Goal: Information Seeking & Learning: Learn about a topic

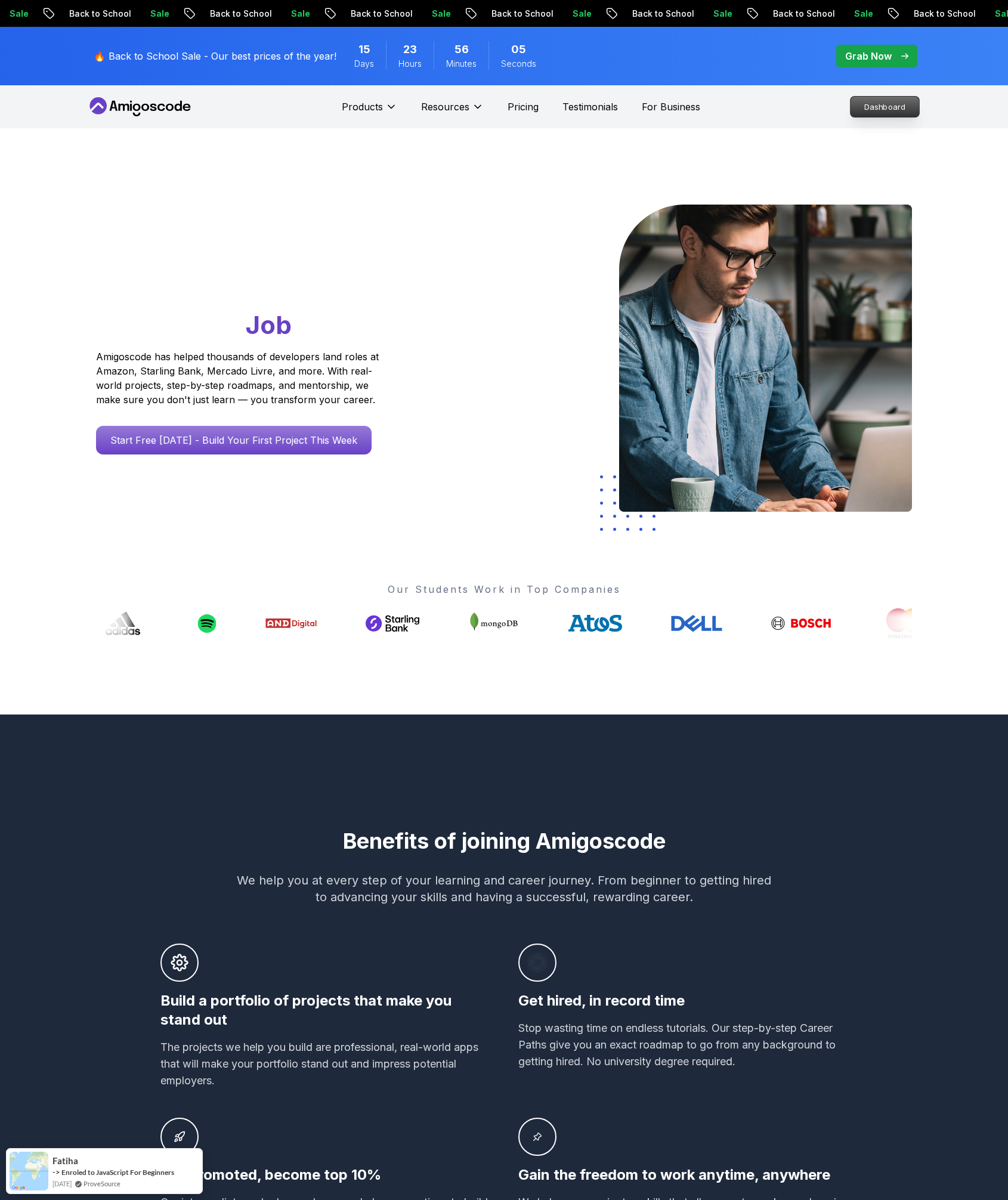
click at [903, 103] on p "Dashboard" at bounding box center [884, 106] width 68 height 20
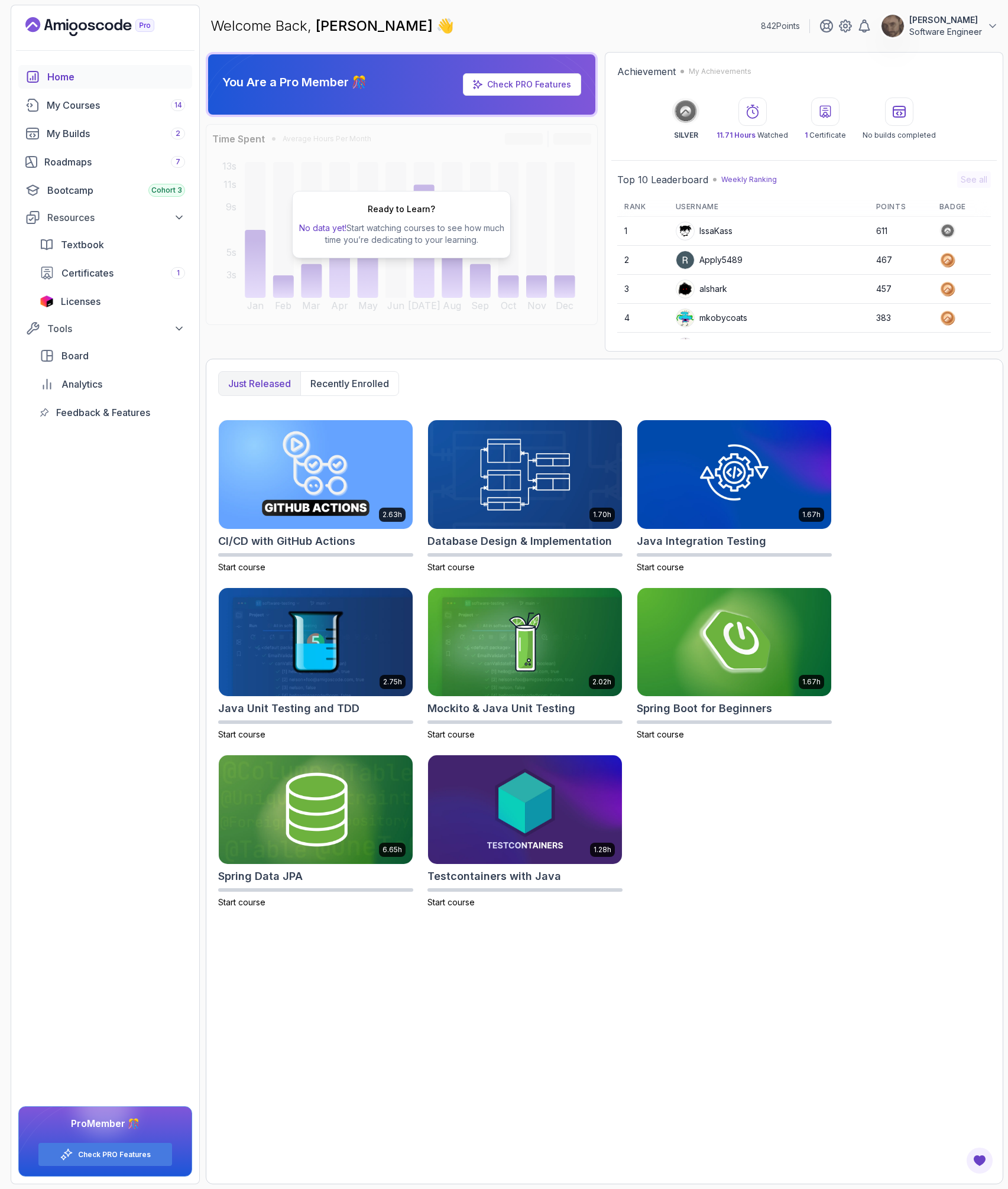
click at [954, 524] on div "2.63h CI/CD with GitHub Actions Start course 1.70h Database Design & Implementa…" at bounding box center [604, 664] width 772 height 489
click at [577, 461] on img at bounding box center [525, 473] width 204 height 114
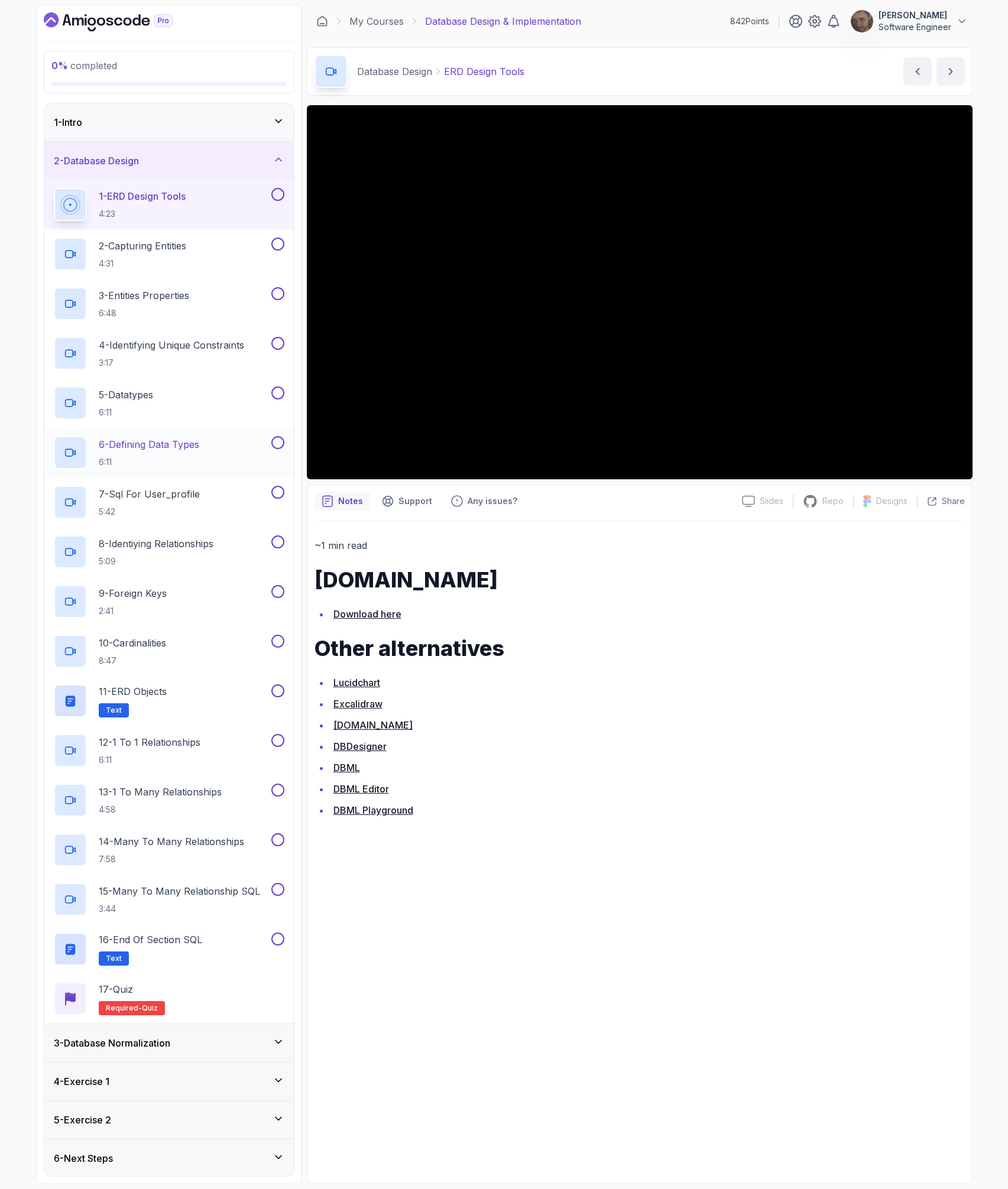
scroll to position [1, 0]
click at [207, 1046] on div "3 - Database Normalization" at bounding box center [169, 1041] width 230 height 14
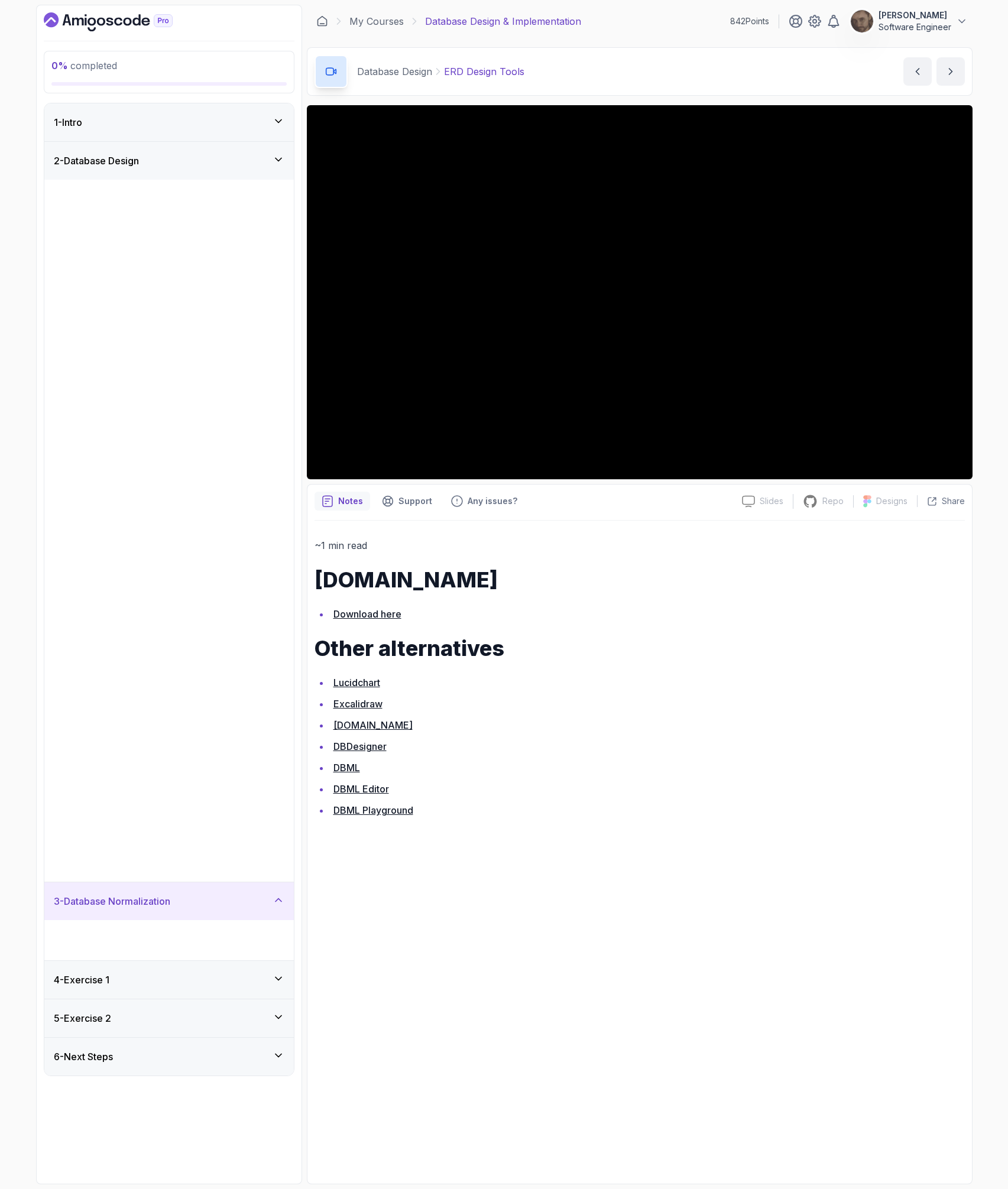
scroll to position [0, 0]
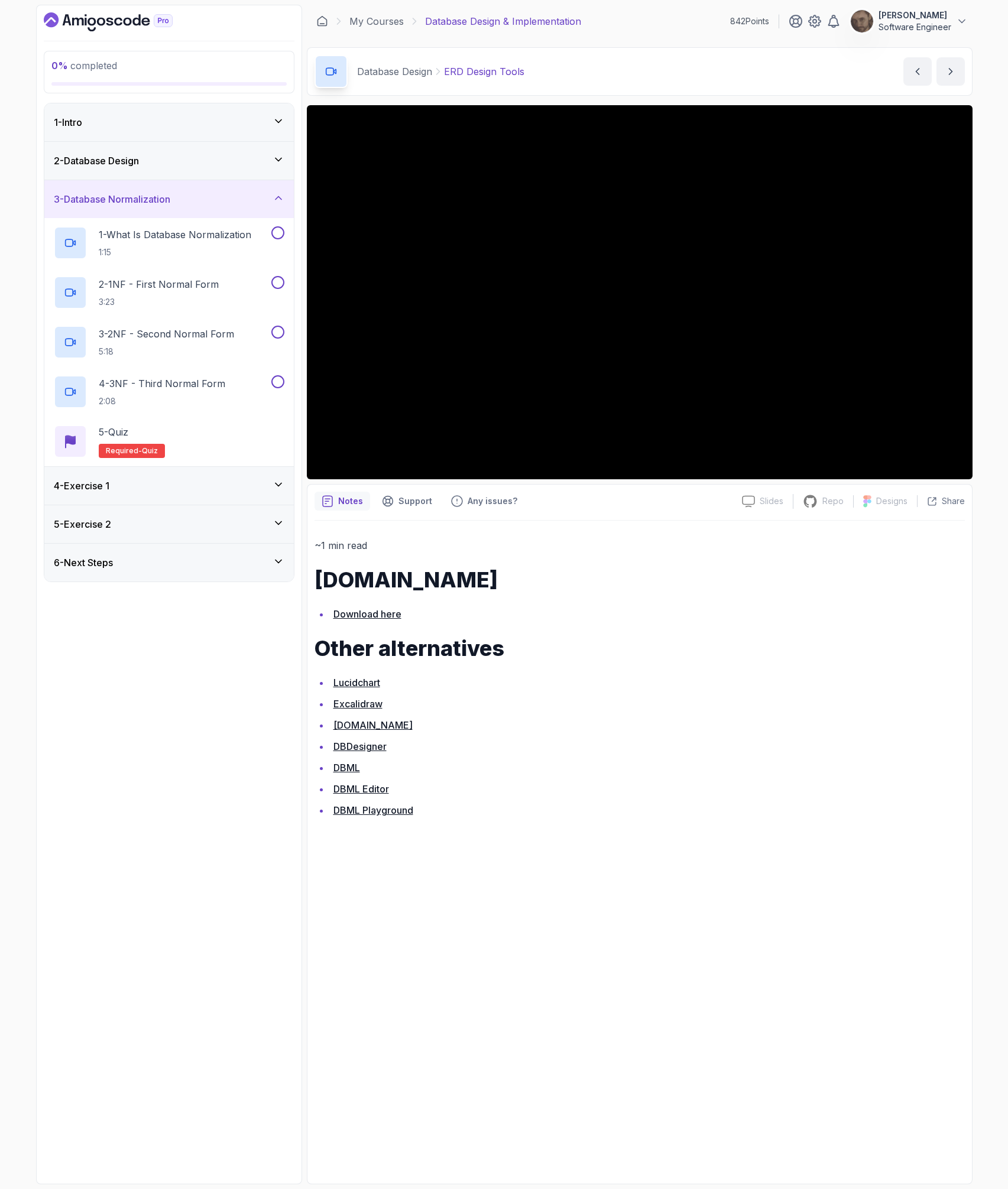
click at [181, 560] on div "6 - Next Steps" at bounding box center [169, 562] width 230 height 14
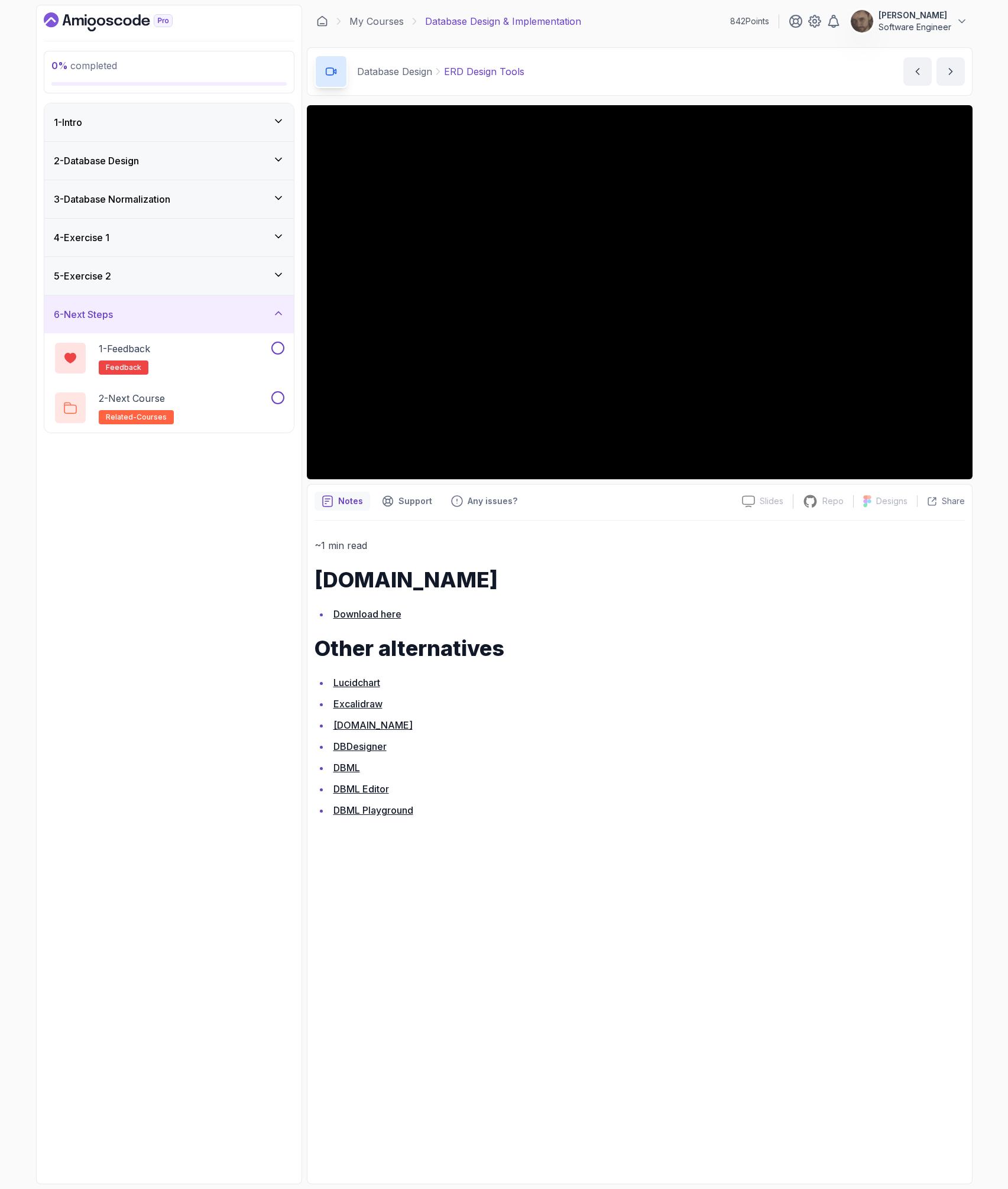
click at [155, 120] on div "1 - Intro" at bounding box center [169, 122] width 230 height 14
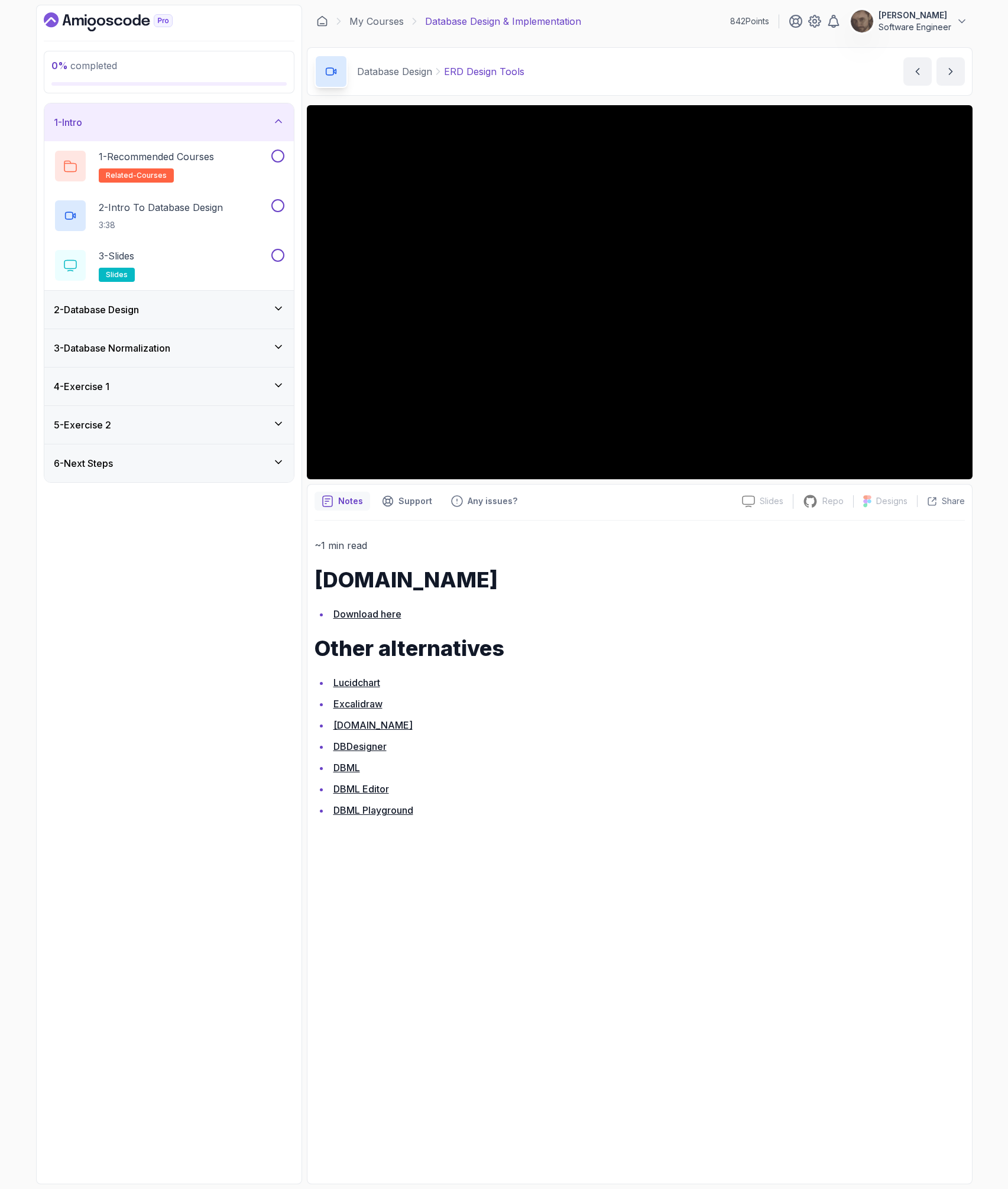
click at [134, 304] on h3 "2 - Database Design" at bounding box center [96, 309] width 85 height 14
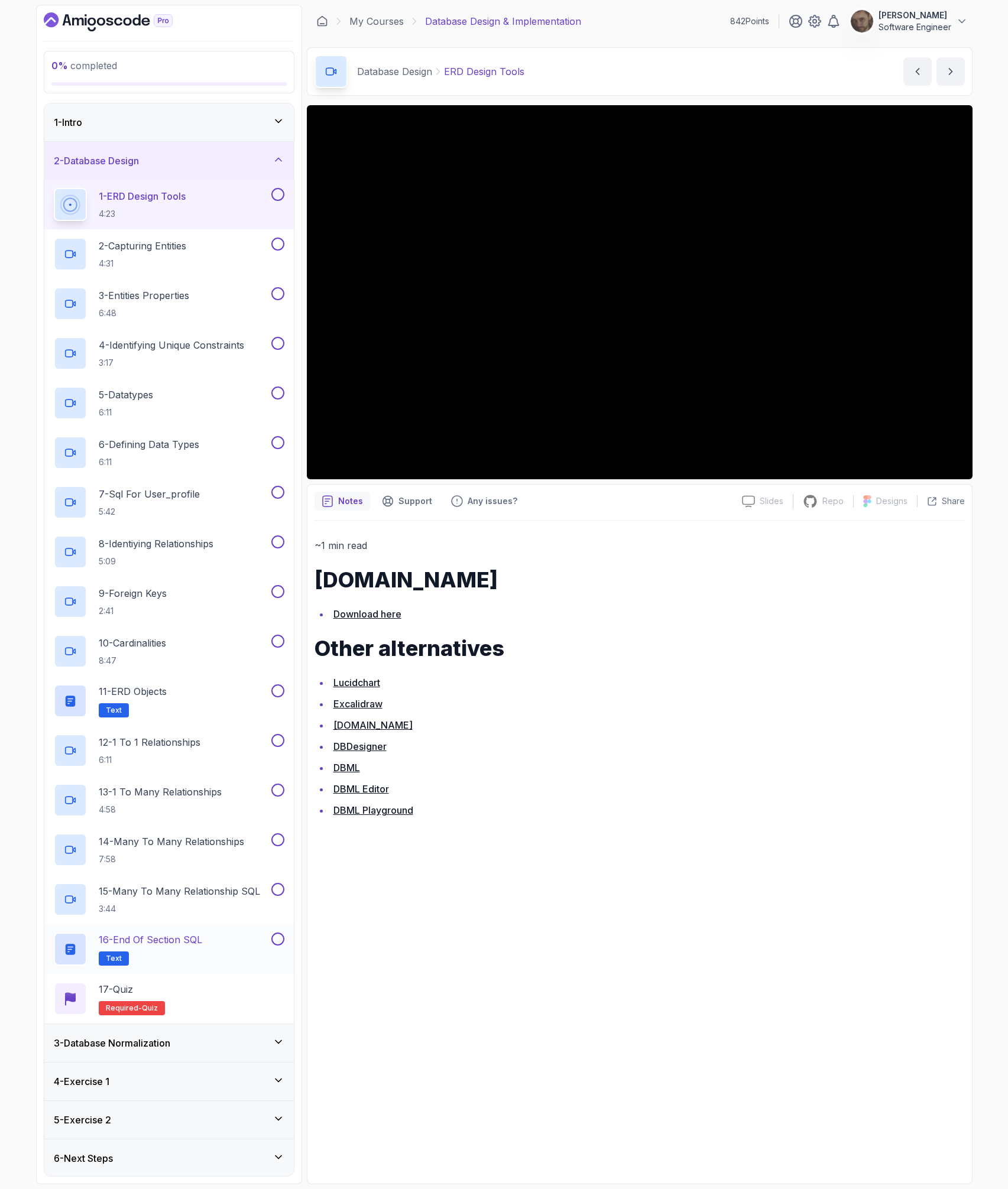
click at [188, 947] on h2 "16 - End Of Section SQL Text" at bounding box center [150, 949] width 103 height 33
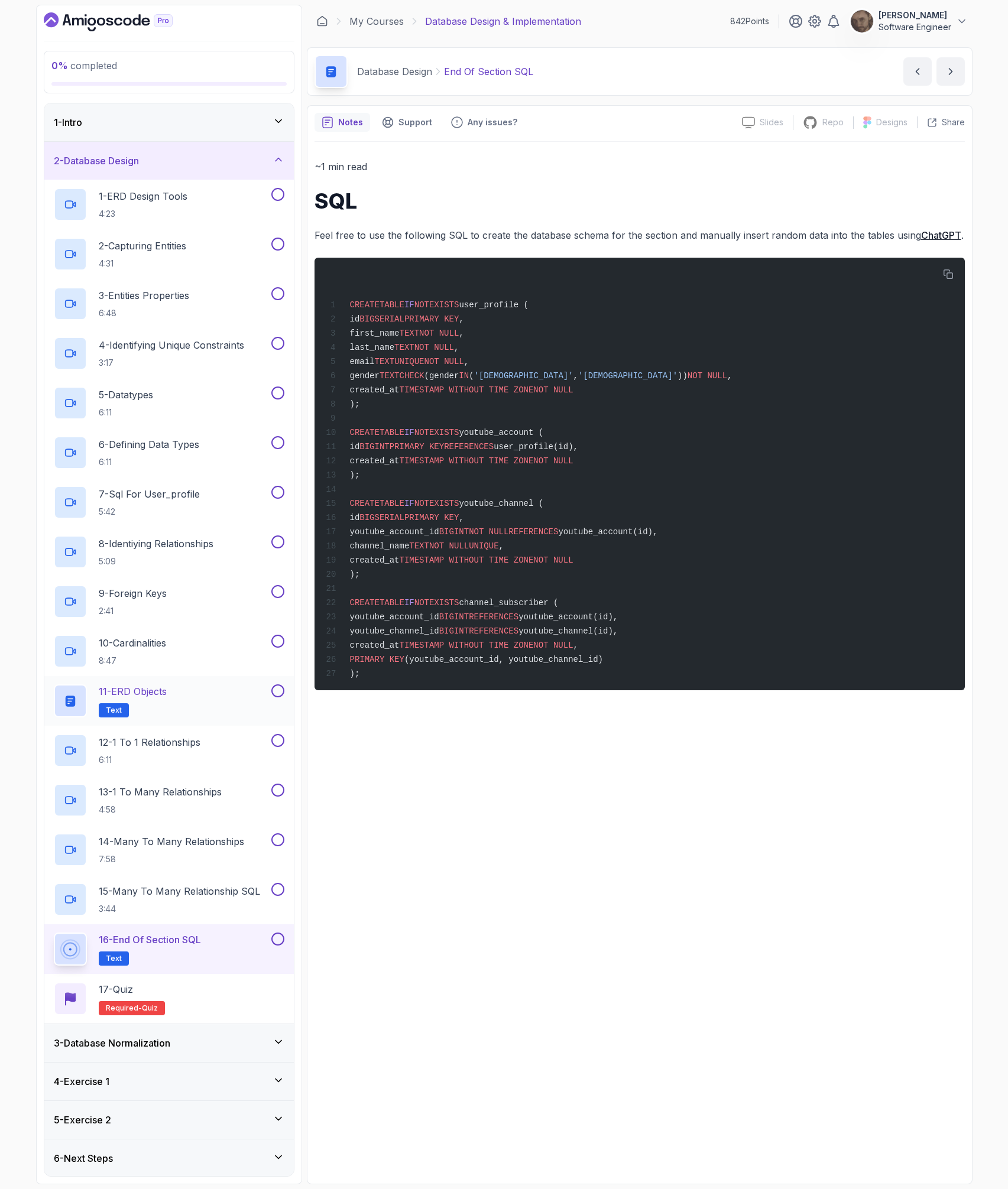
click at [198, 712] on div "11 - ERD Objects Text" at bounding box center [161, 701] width 215 height 33
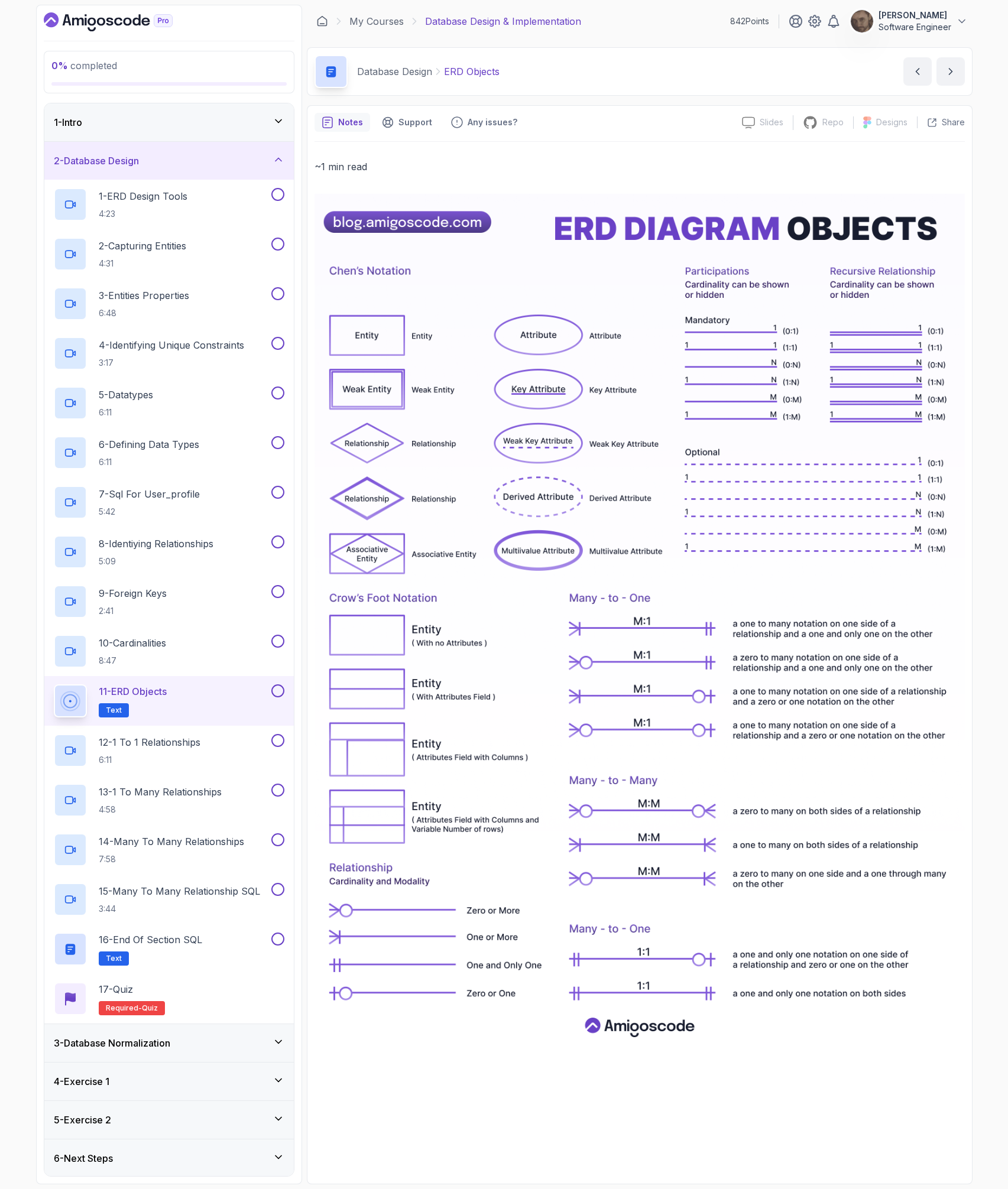
click at [98, 20] on icon "Dashboard" at bounding box center [100, 22] width 8 height 8
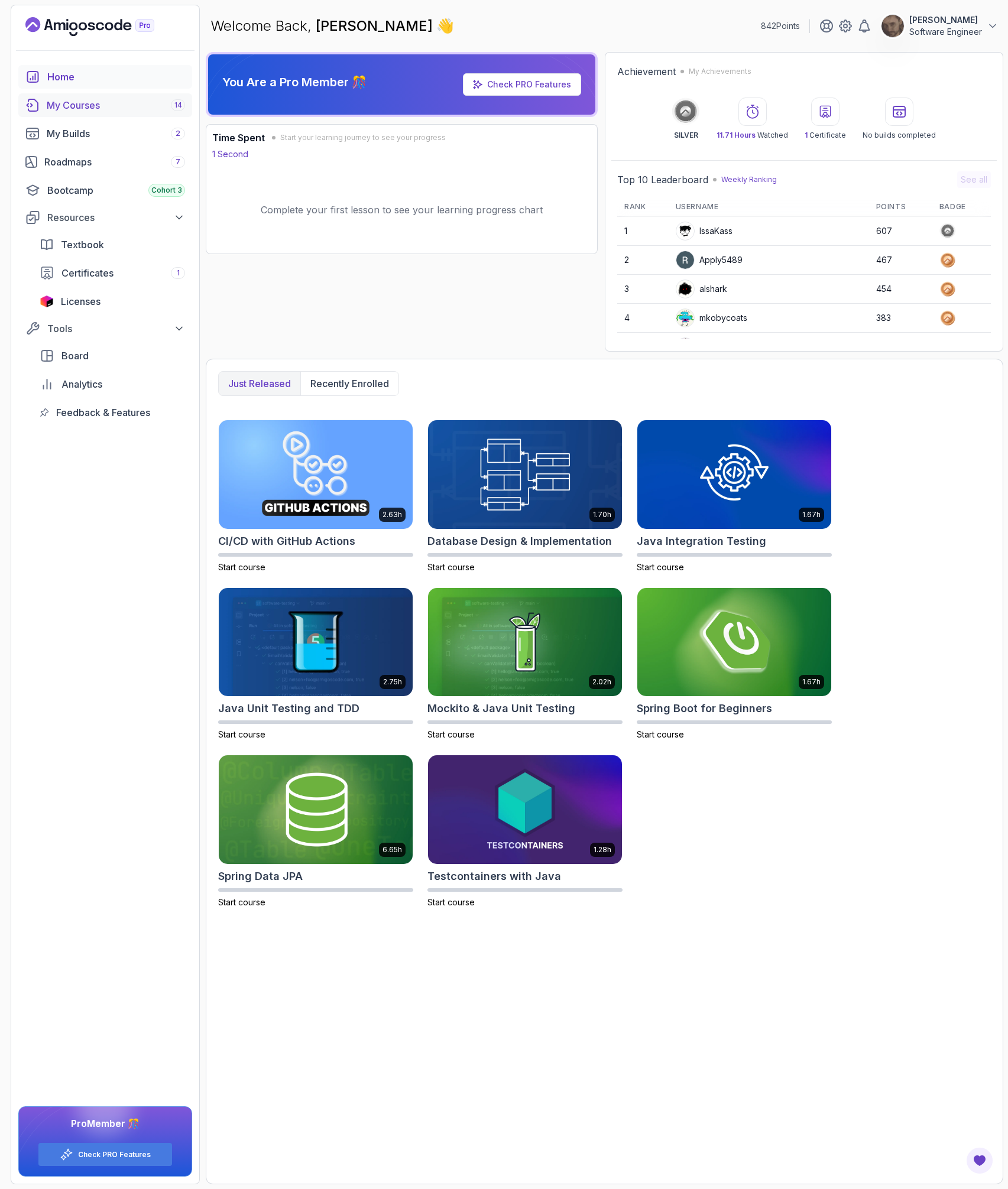
click at [131, 107] on div "My Courses 14" at bounding box center [116, 105] width 138 height 14
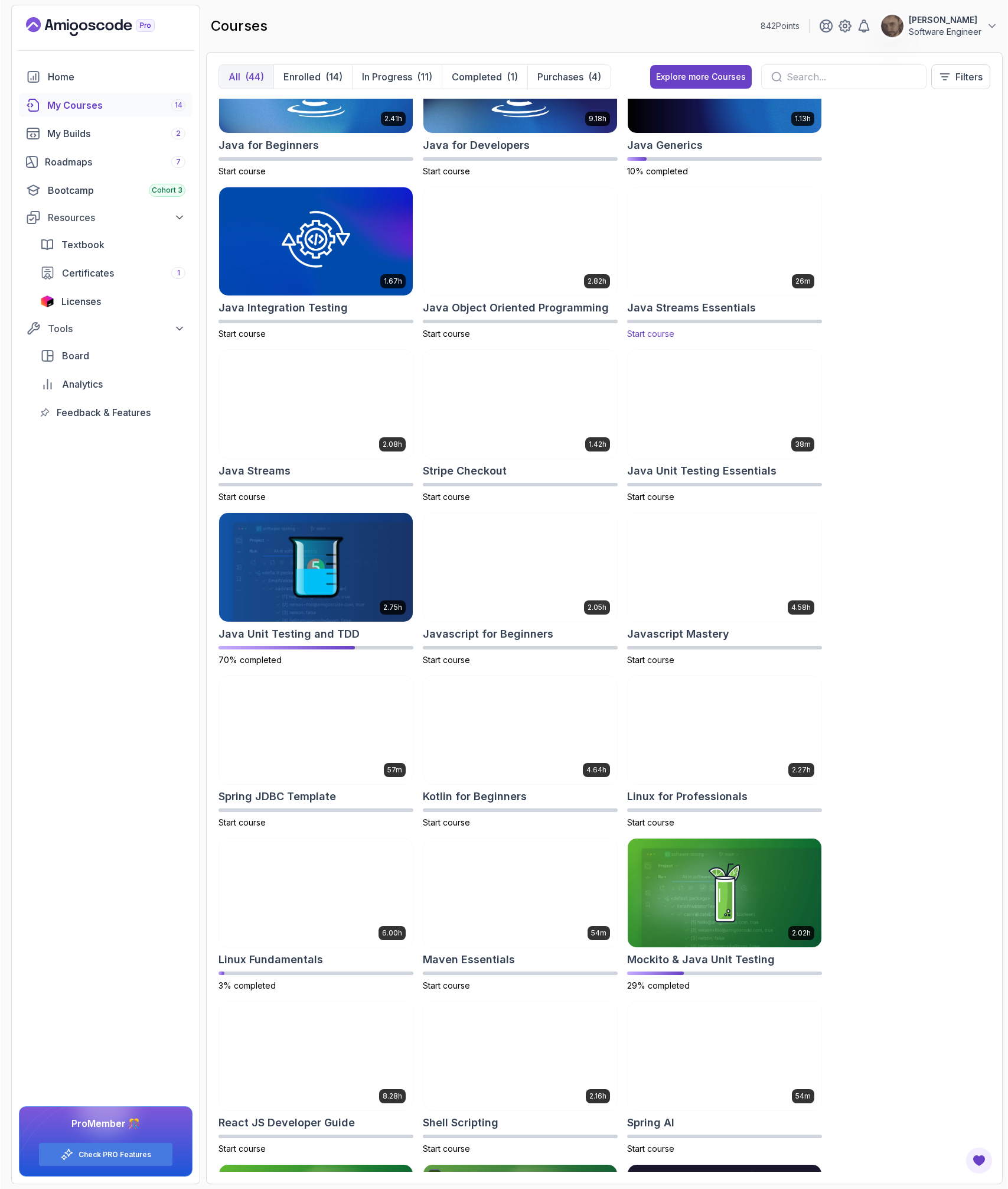
scroll to position [979, 0]
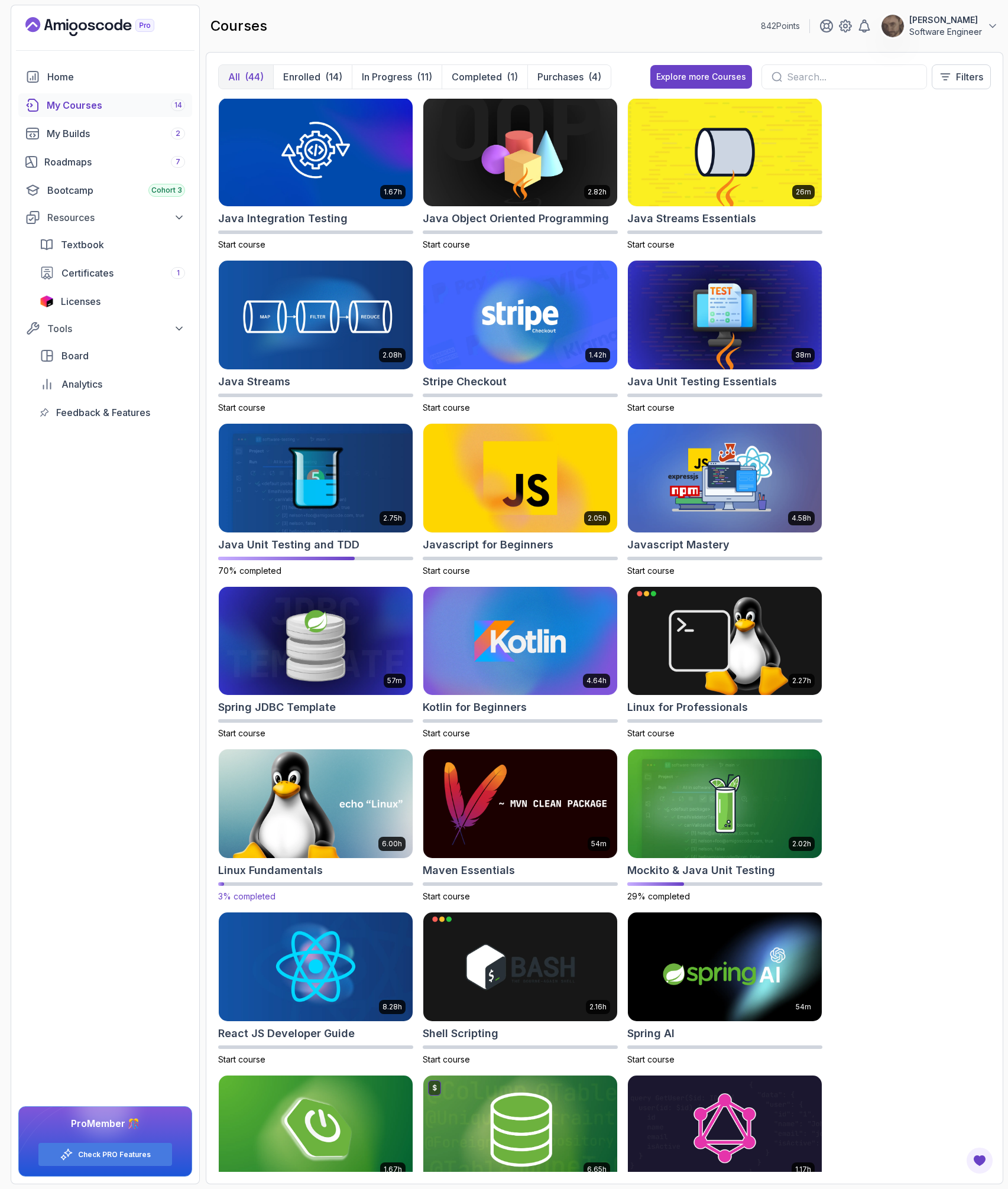
click at [318, 794] on img at bounding box center [316, 803] width 204 height 114
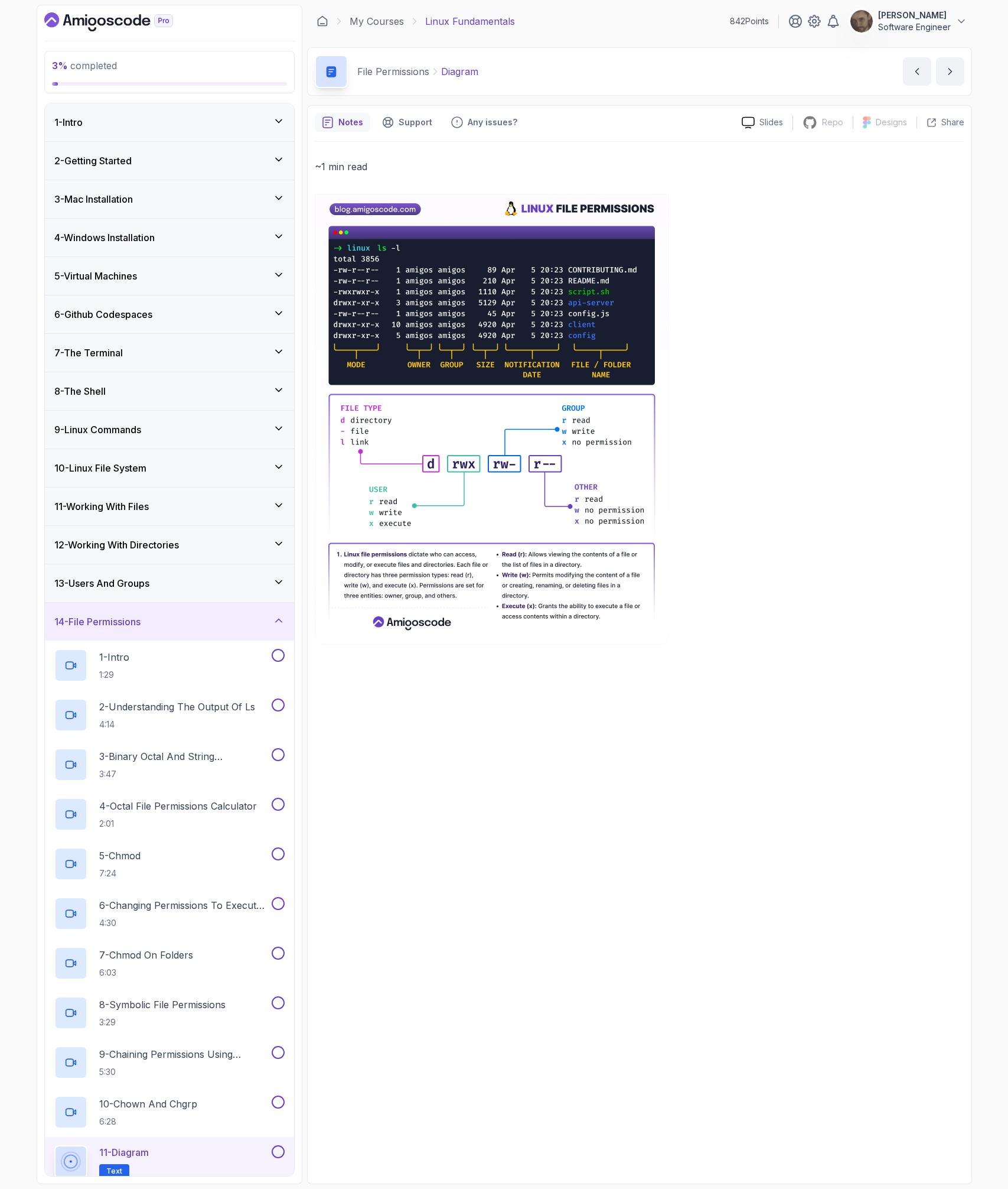
click at [155, 156] on div "2 - Getting Started" at bounding box center [169, 161] width 230 height 14
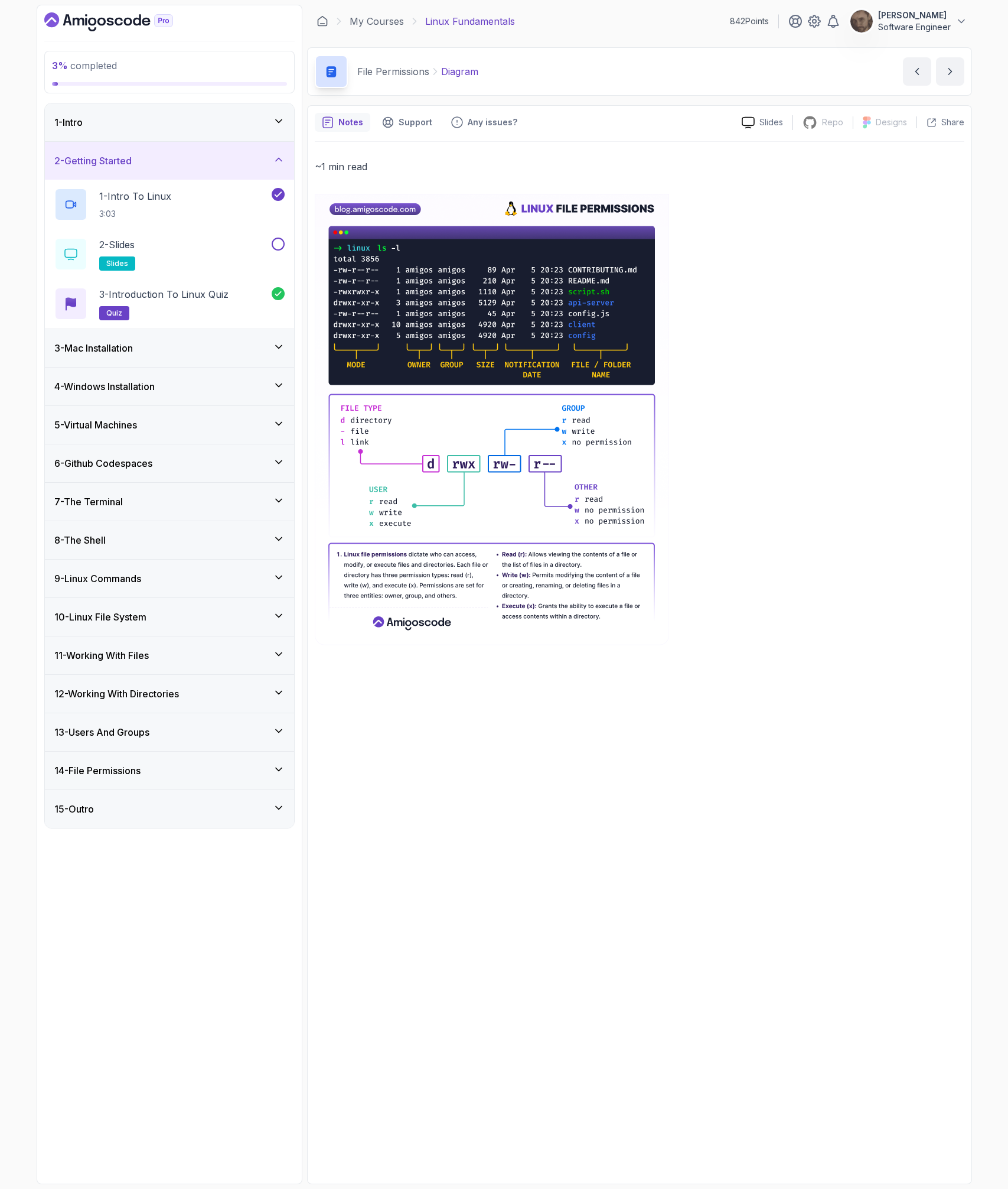
click at [209, 349] on div "3 - Mac Installation" at bounding box center [169, 348] width 230 height 14
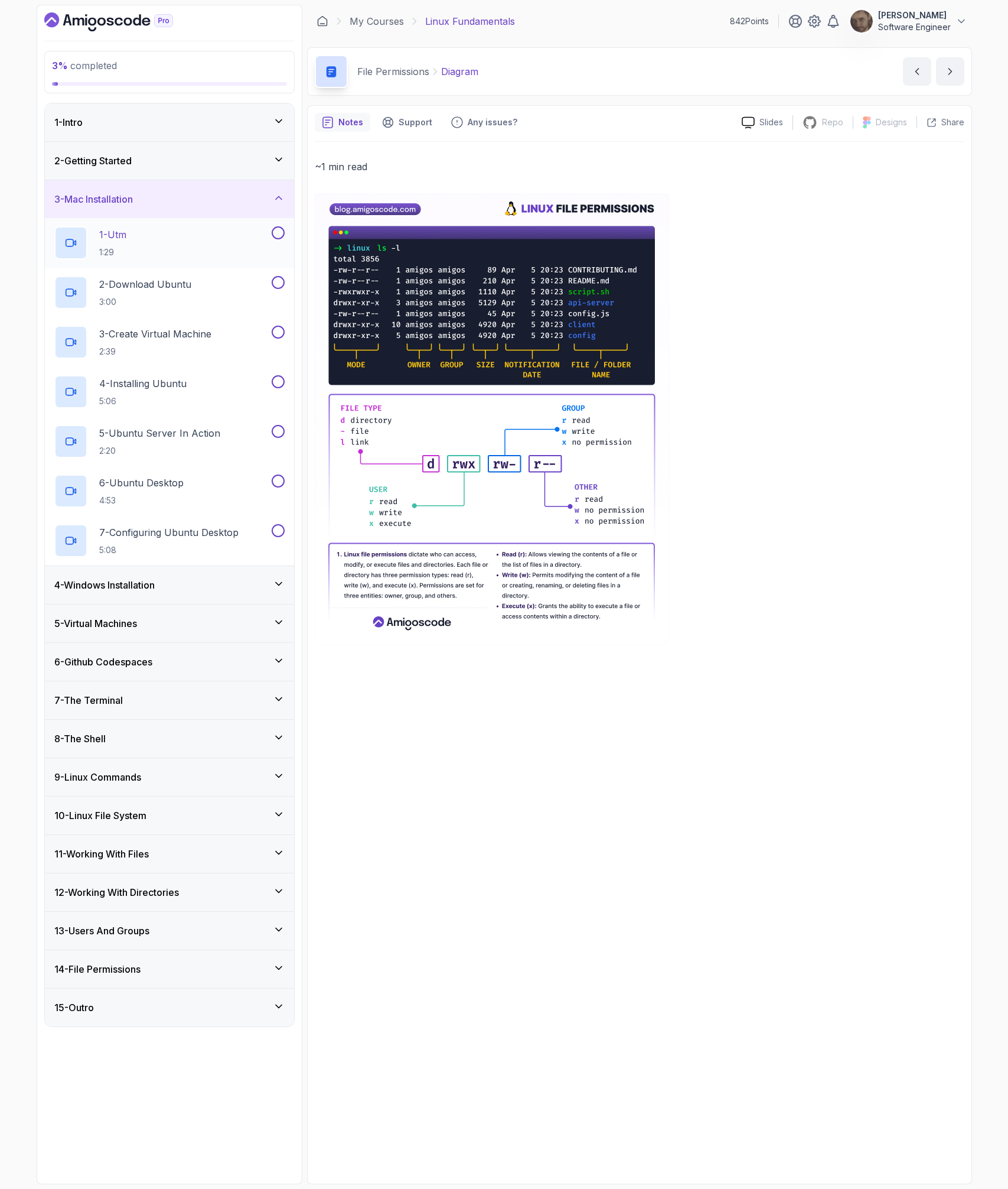
click at [190, 244] on div "1 - Utm 1:29" at bounding box center [161, 243] width 215 height 33
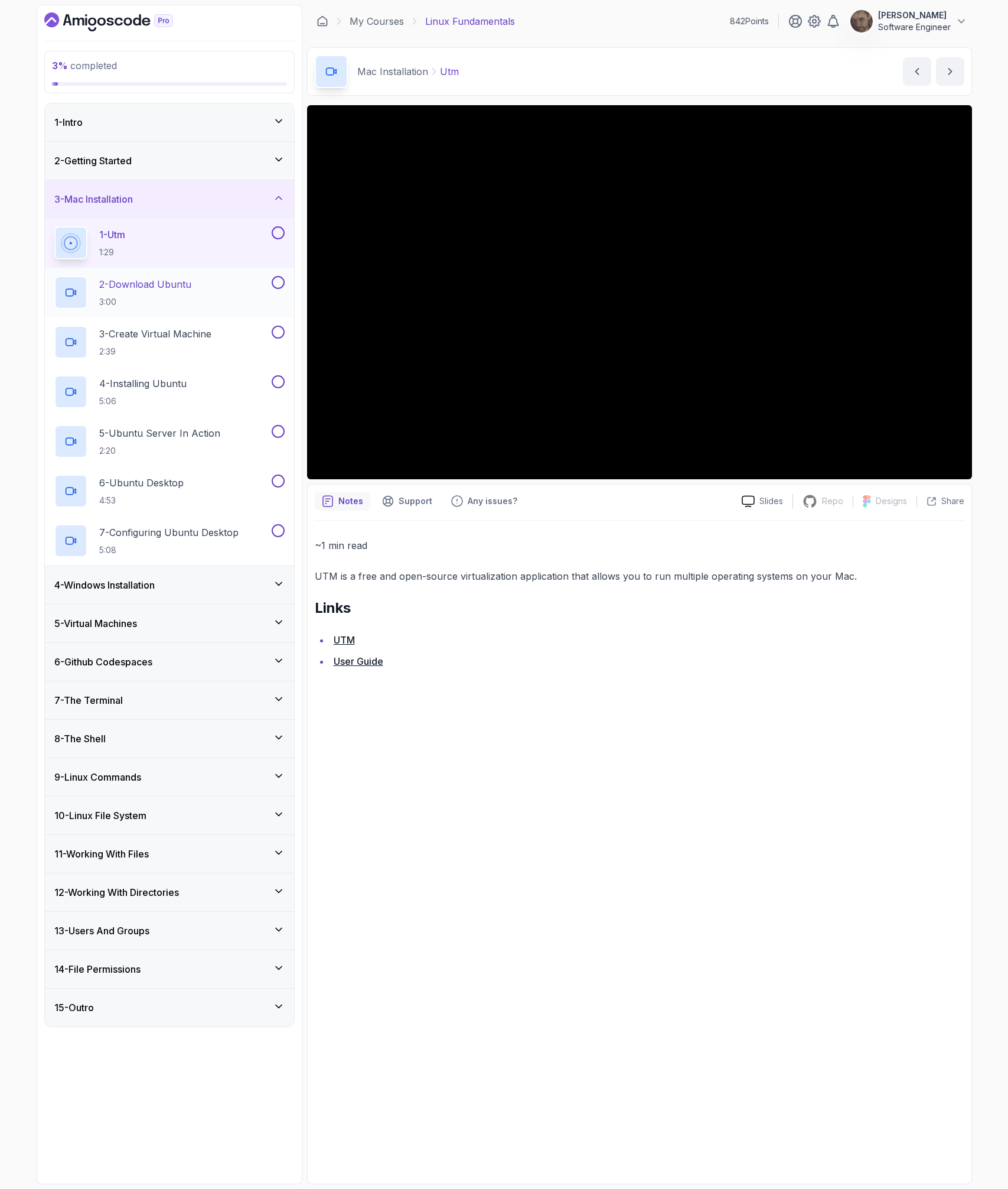
click at [172, 289] on p "2 - Download Ubuntu" at bounding box center [146, 284] width 92 height 14
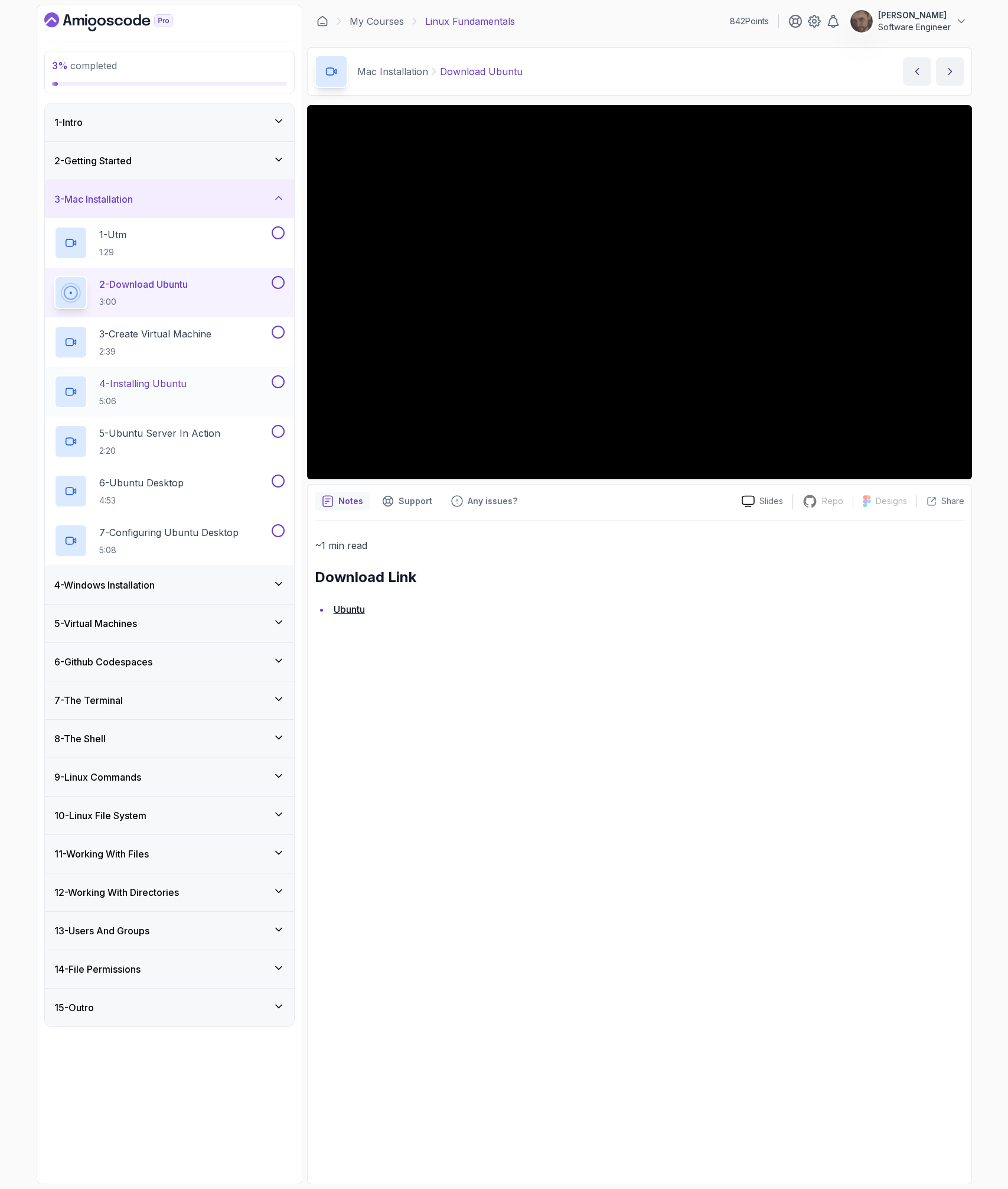
click at [207, 396] on div "4 - Installing Ubuntu 5:06" at bounding box center [161, 392] width 215 height 33
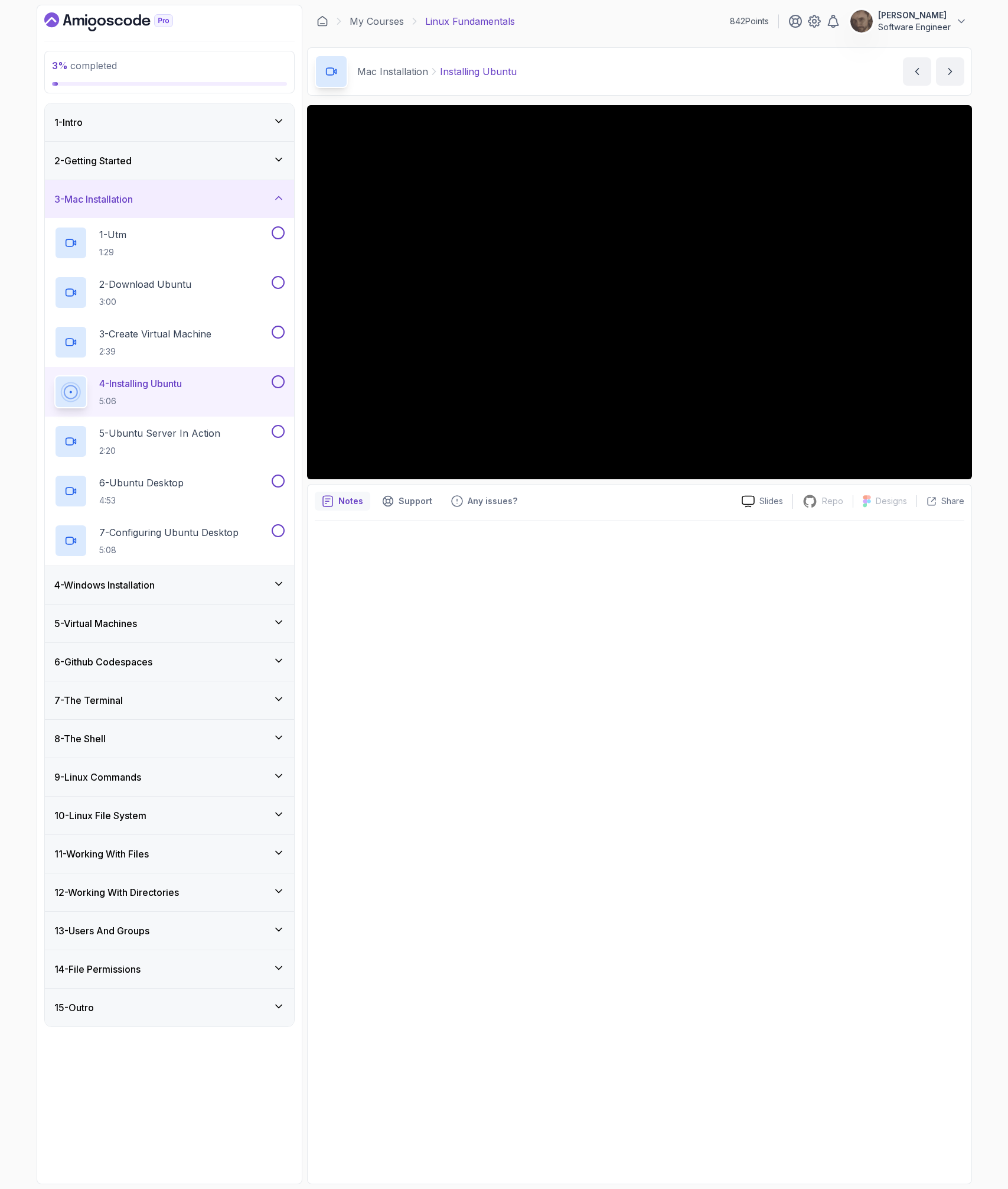
click at [172, 600] on div "4 - Windows Installation" at bounding box center [169, 585] width 250 height 38
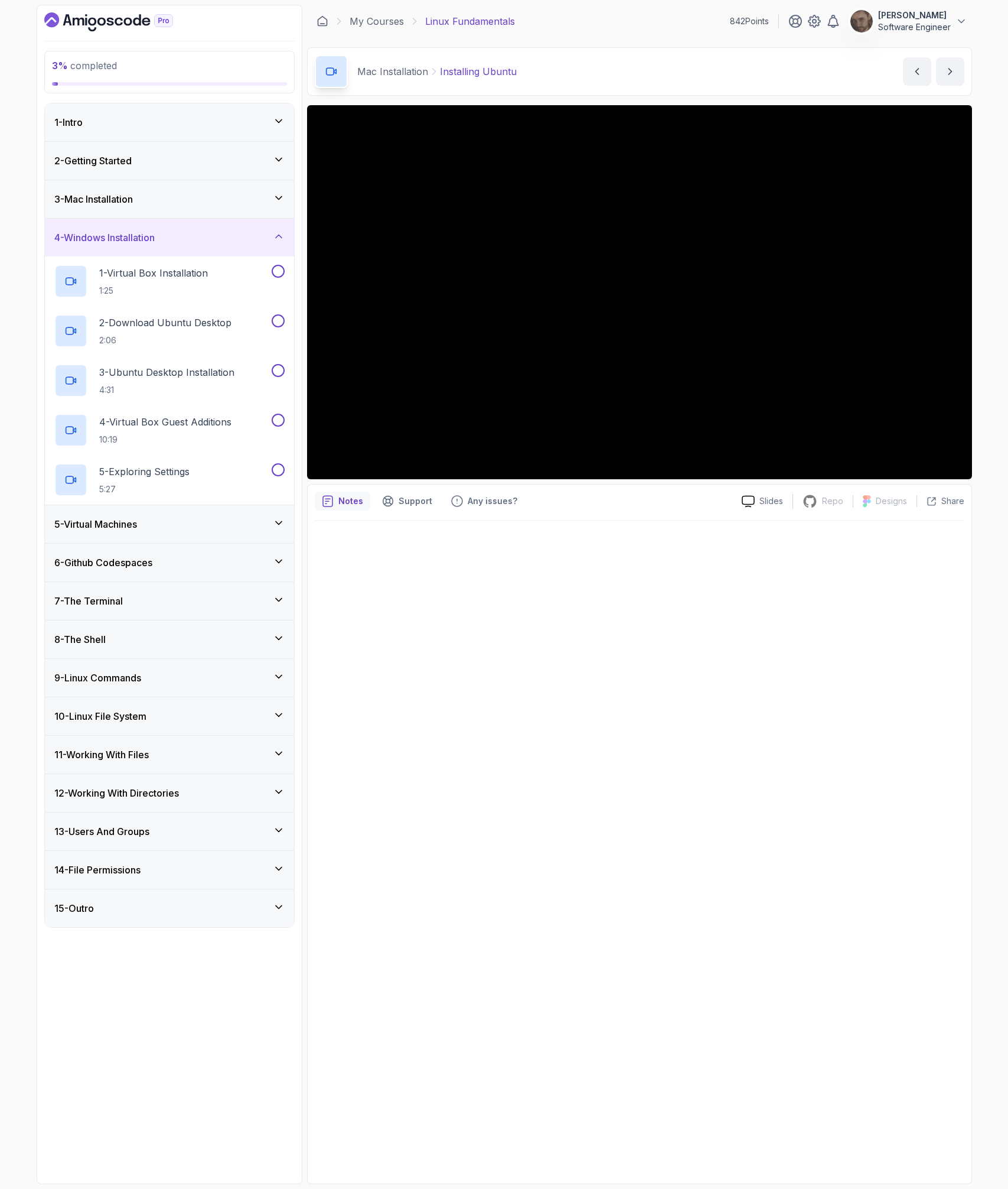
click at [189, 526] on div "5 - Virtual Machines" at bounding box center [169, 524] width 230 height 14
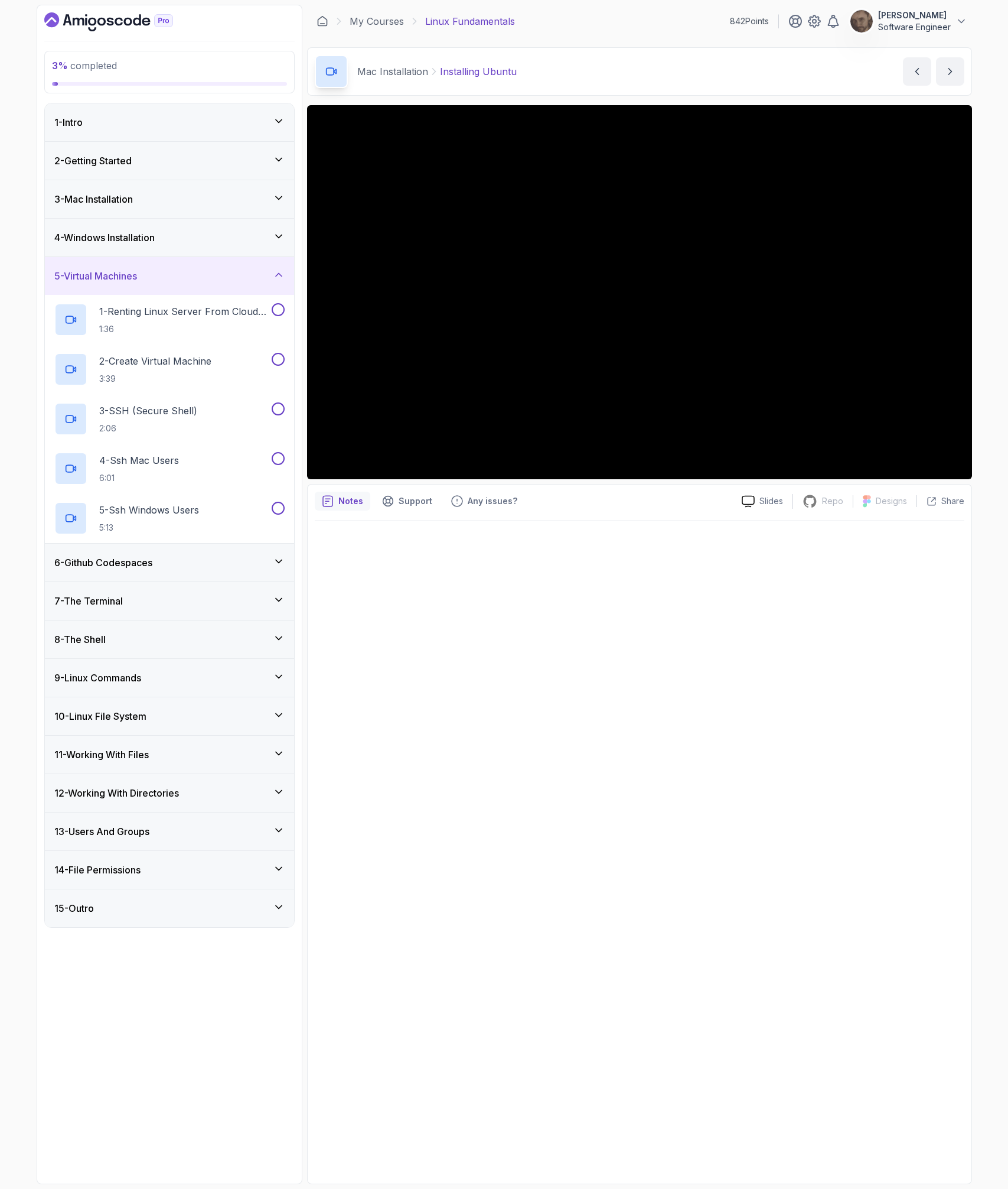
click at [177, 249] on div "4 - Windows Installation" at bounding box center [169, 237] width 250 height 38
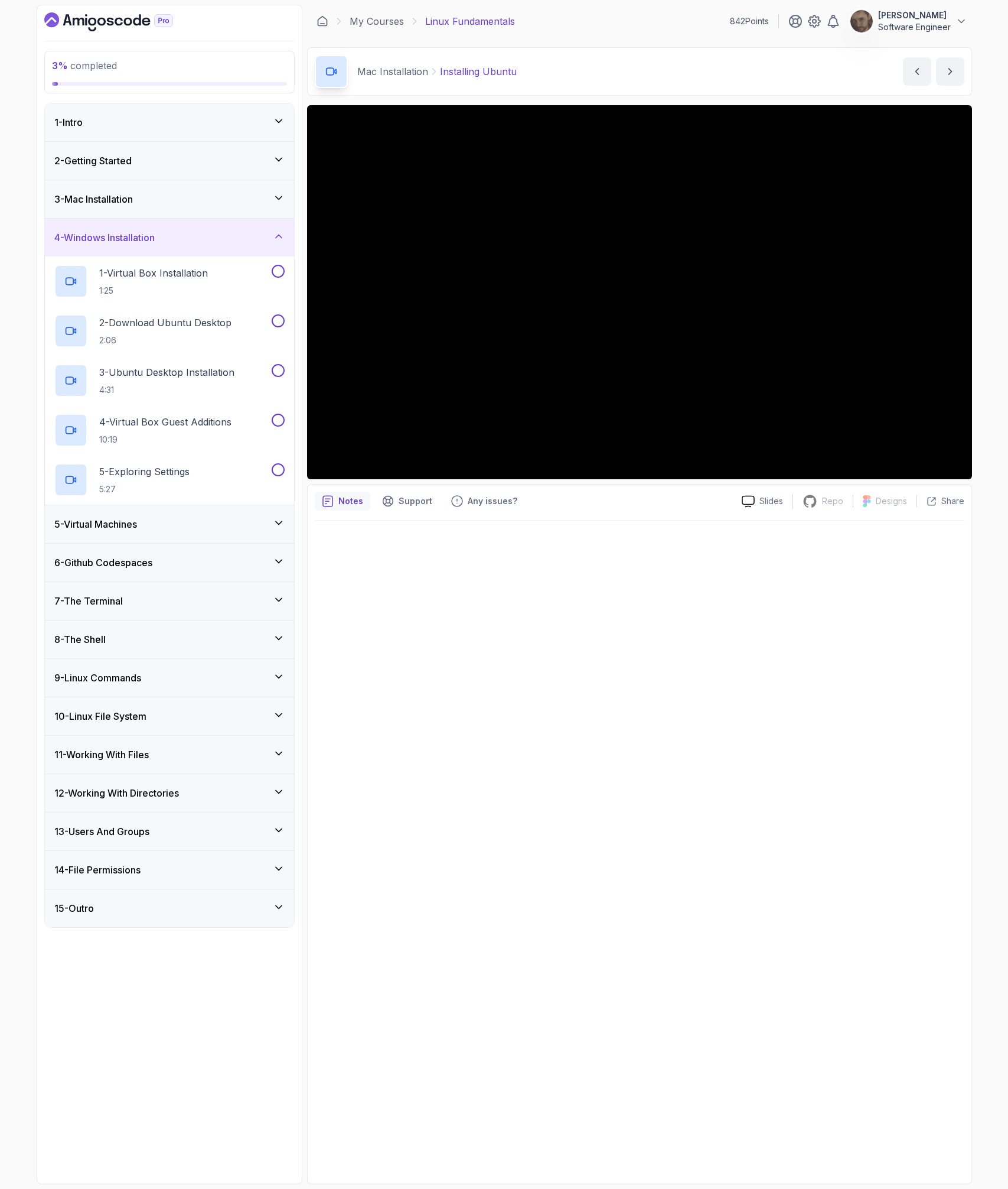
click at [177, 519] on div "5 - Virtual Machines" at bounding box center [169, 524] width 230 height 14
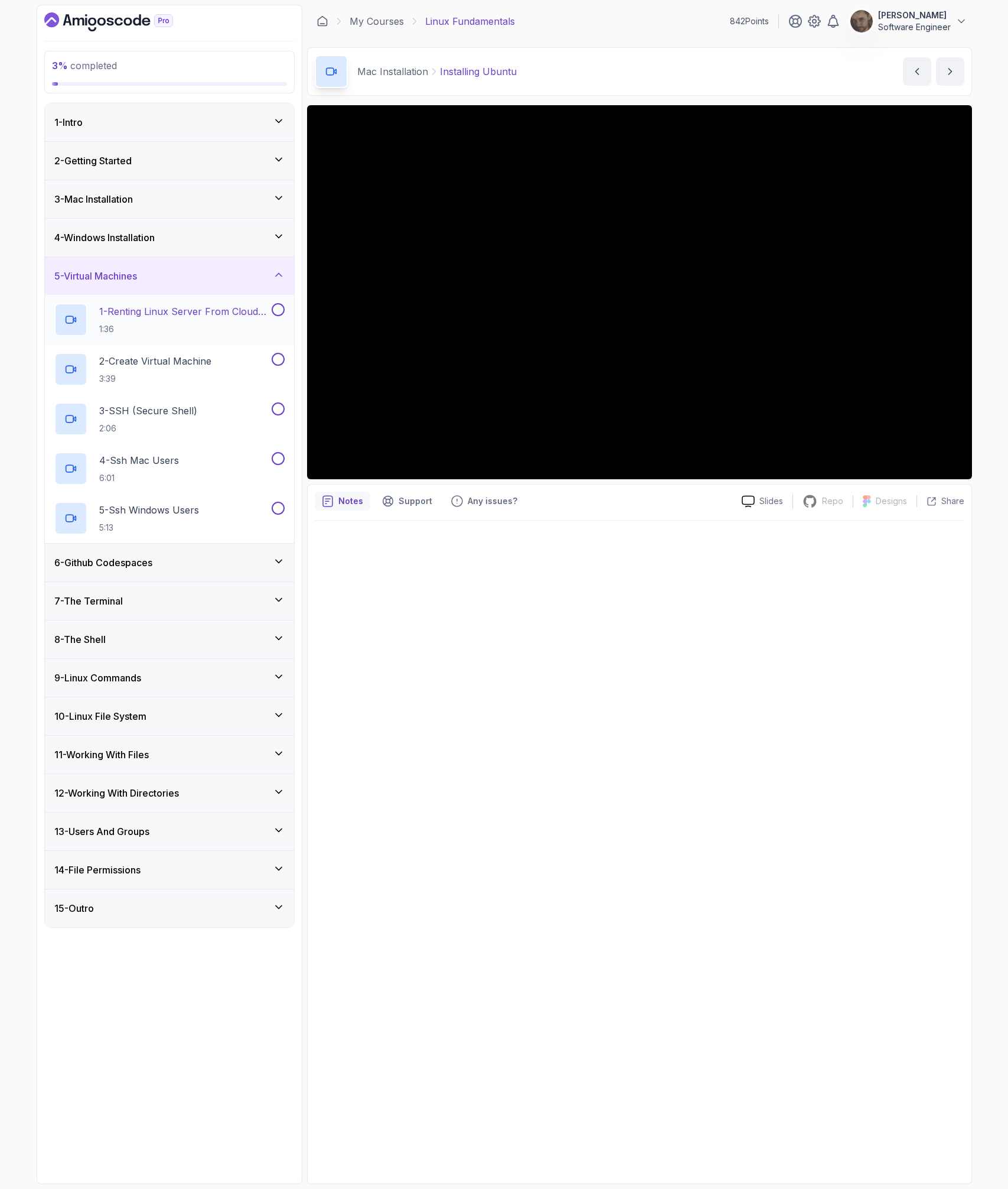
click at [183, 319] on h2 "1 - Renting Linux Server From Cloud Providers 1:36" at bounding box center [184, 319] width 170 height 30
click at [137, 561] on h3 "6 - Github Codespaces" at bounding box center [103, 562] width 98 height 14
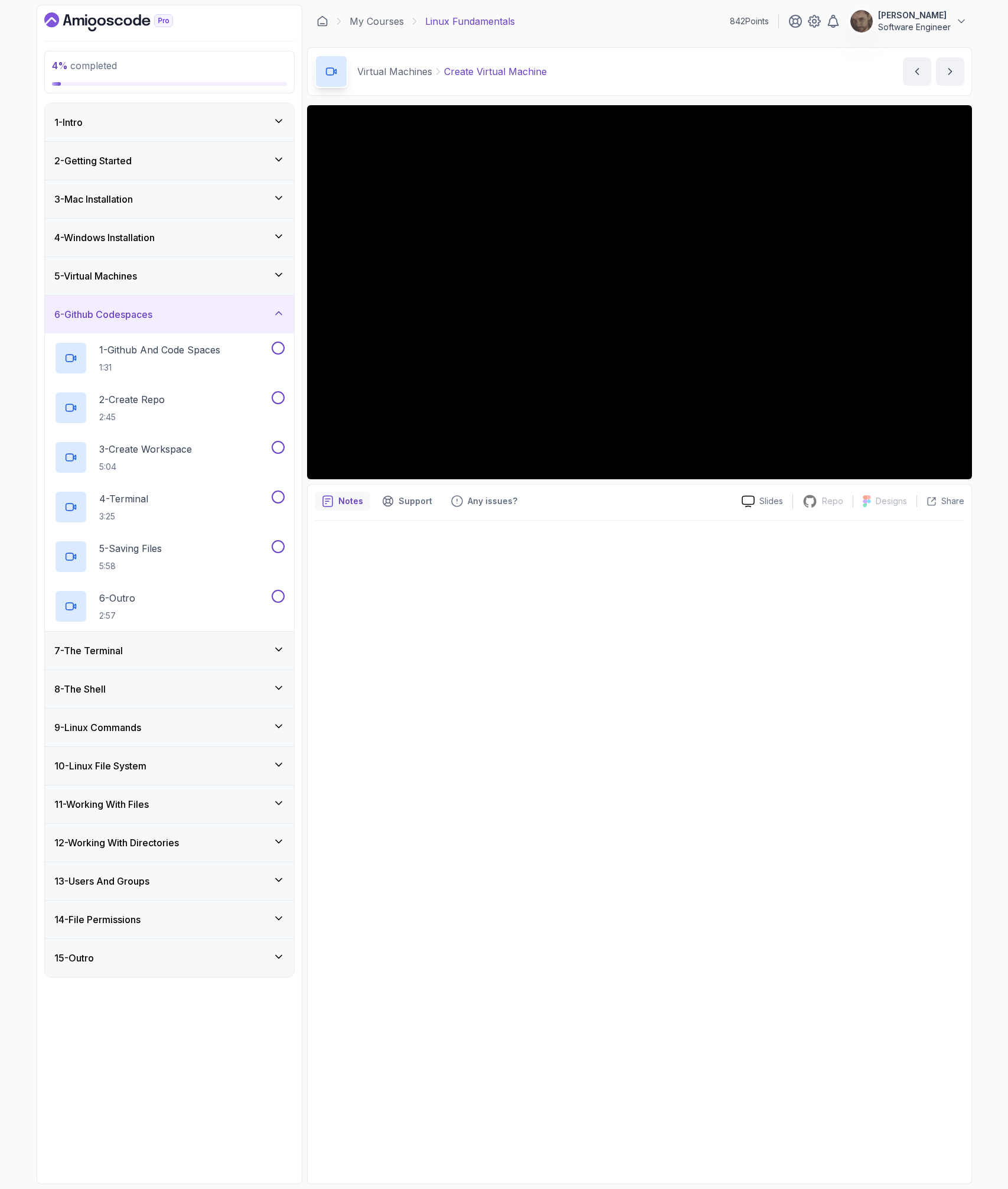
click at [149, 653] on div "7 - The Terminal" at bounding box center [169, 650] width 230 height 14
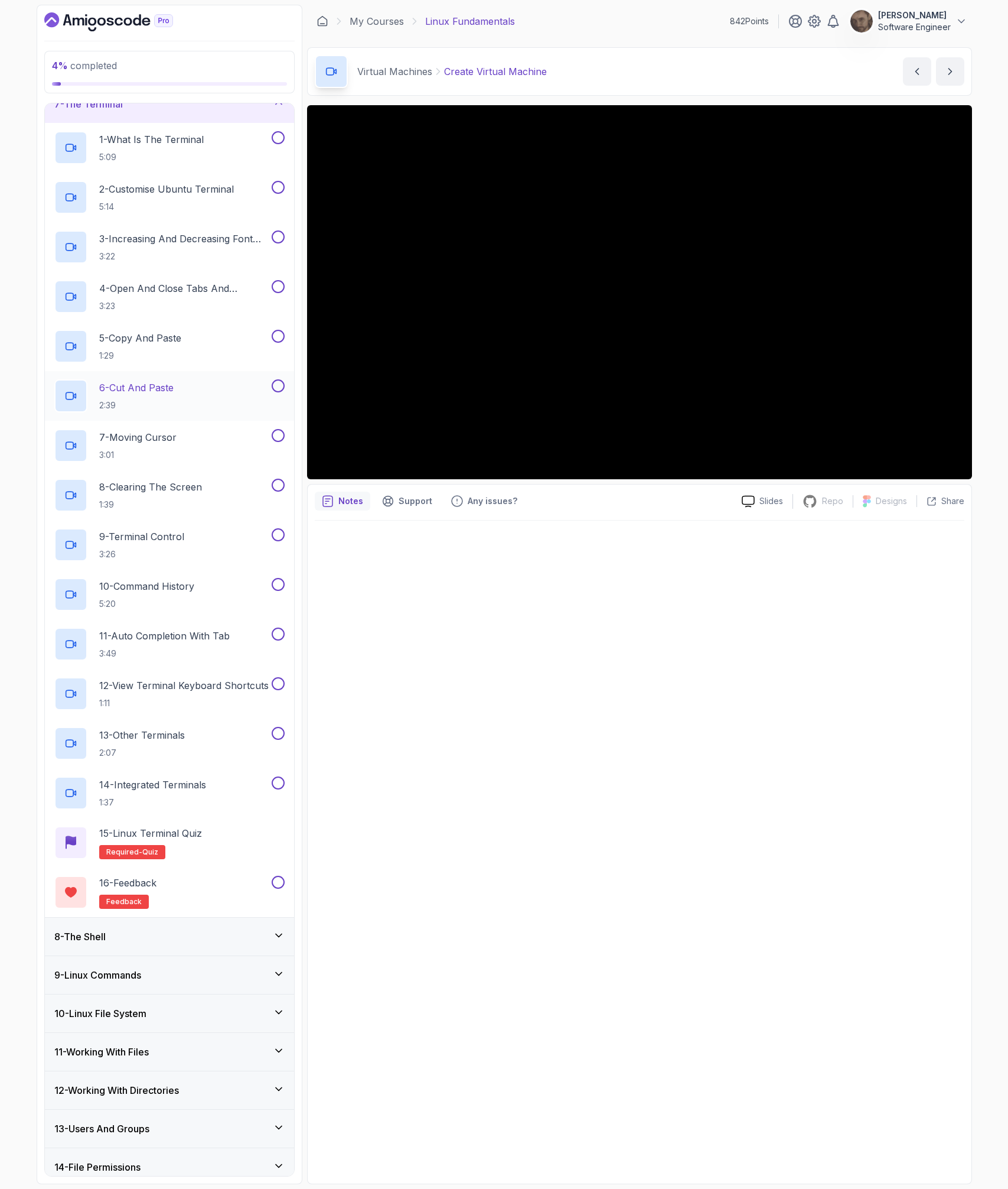
scroll to position [297, 0]
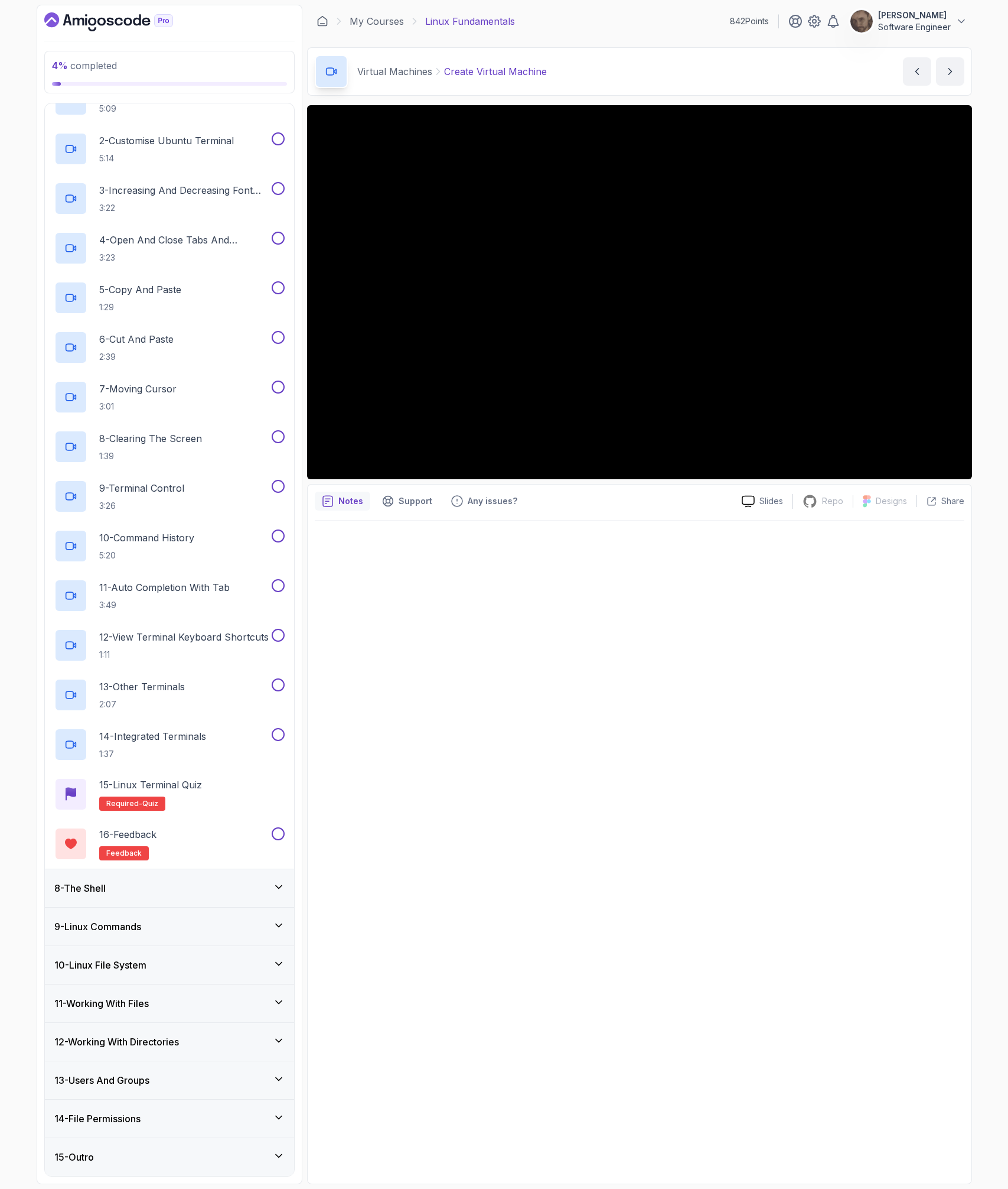
click at [114, 884] on div "8 - The Shell" at bounding box center [169, 888] width 230 height 14
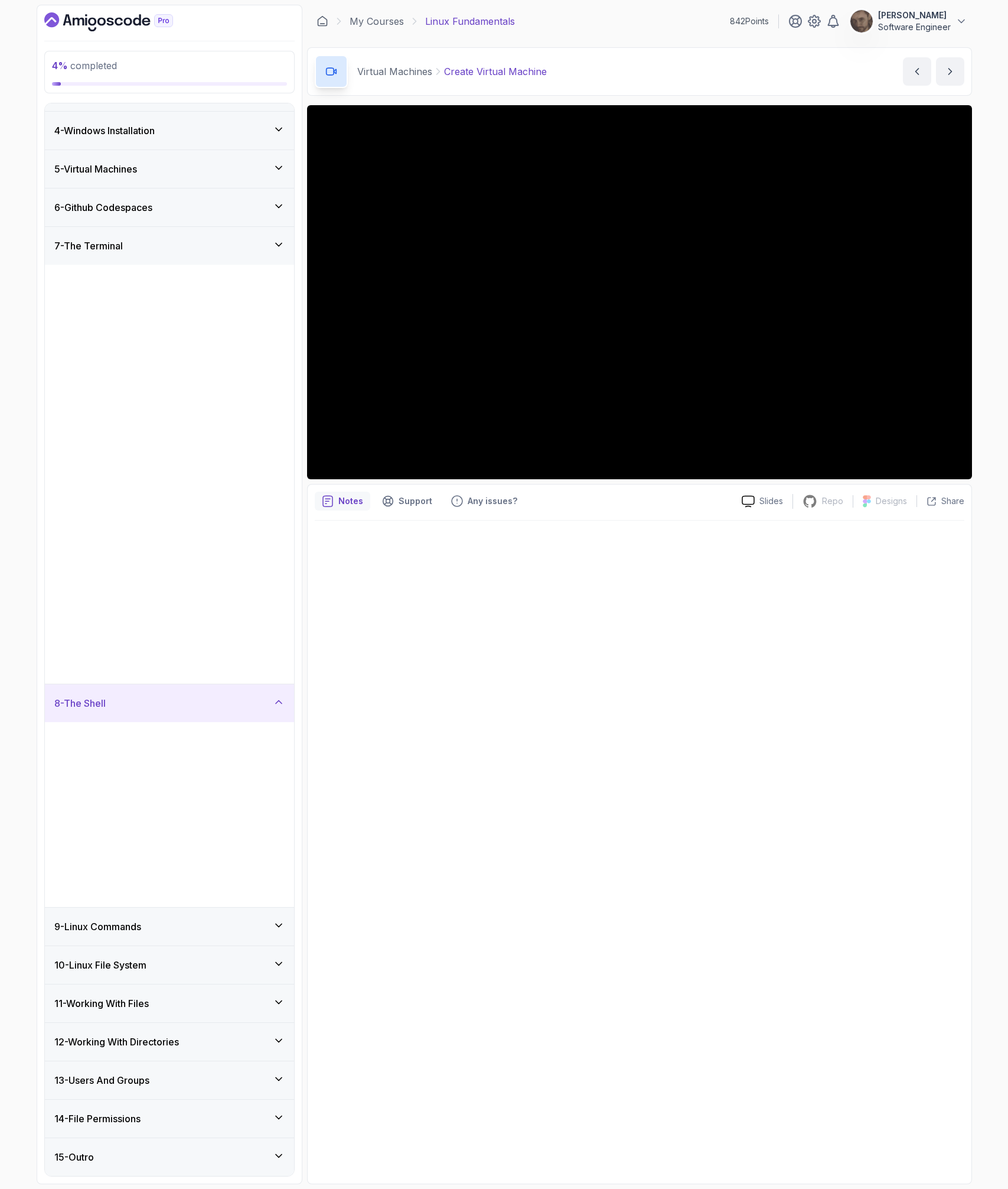
scroll to position [0, 0]
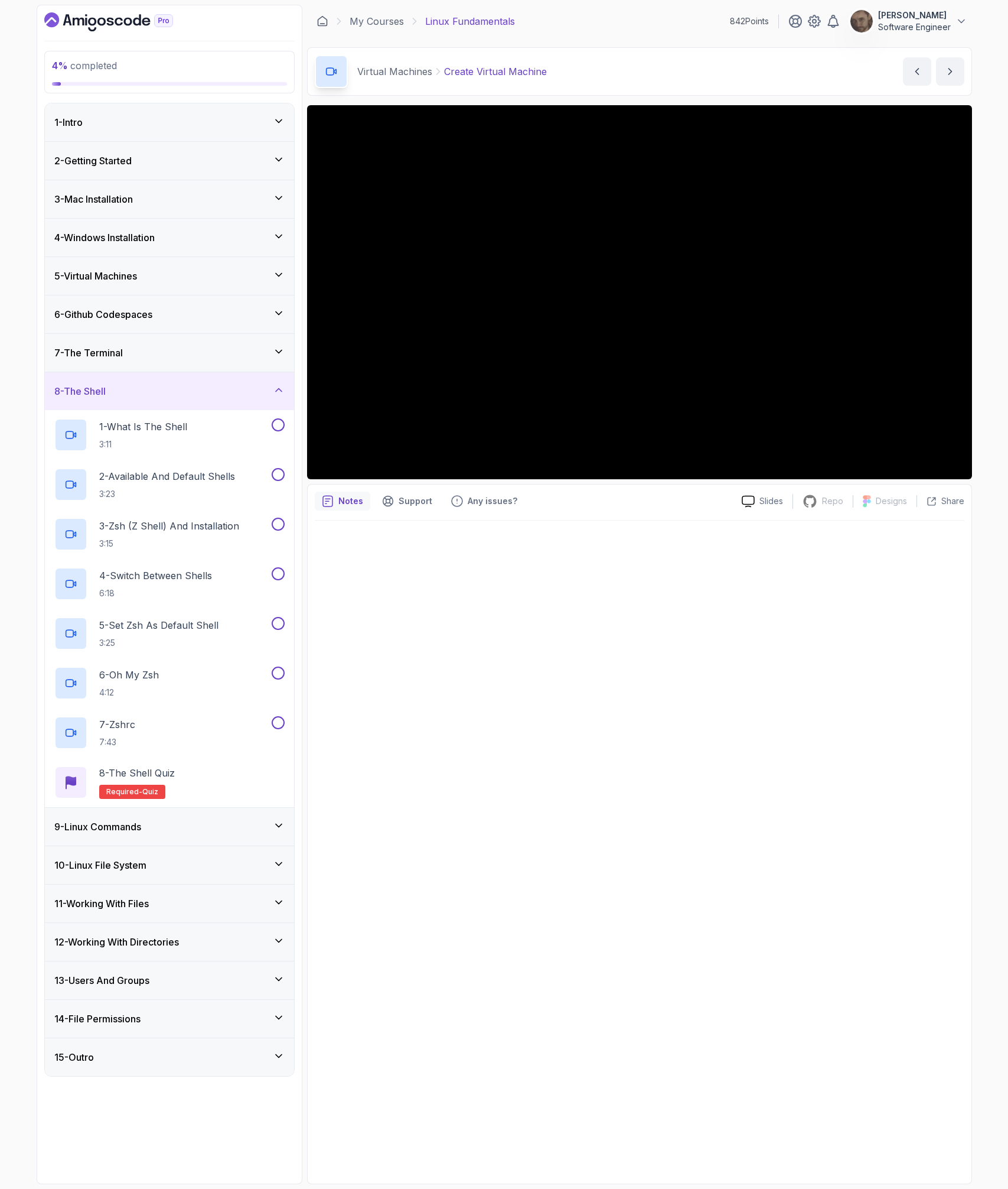
click at [189, 829] on div "9 - Linux Commands" at bounding box center [169, 826] width 230 height 14
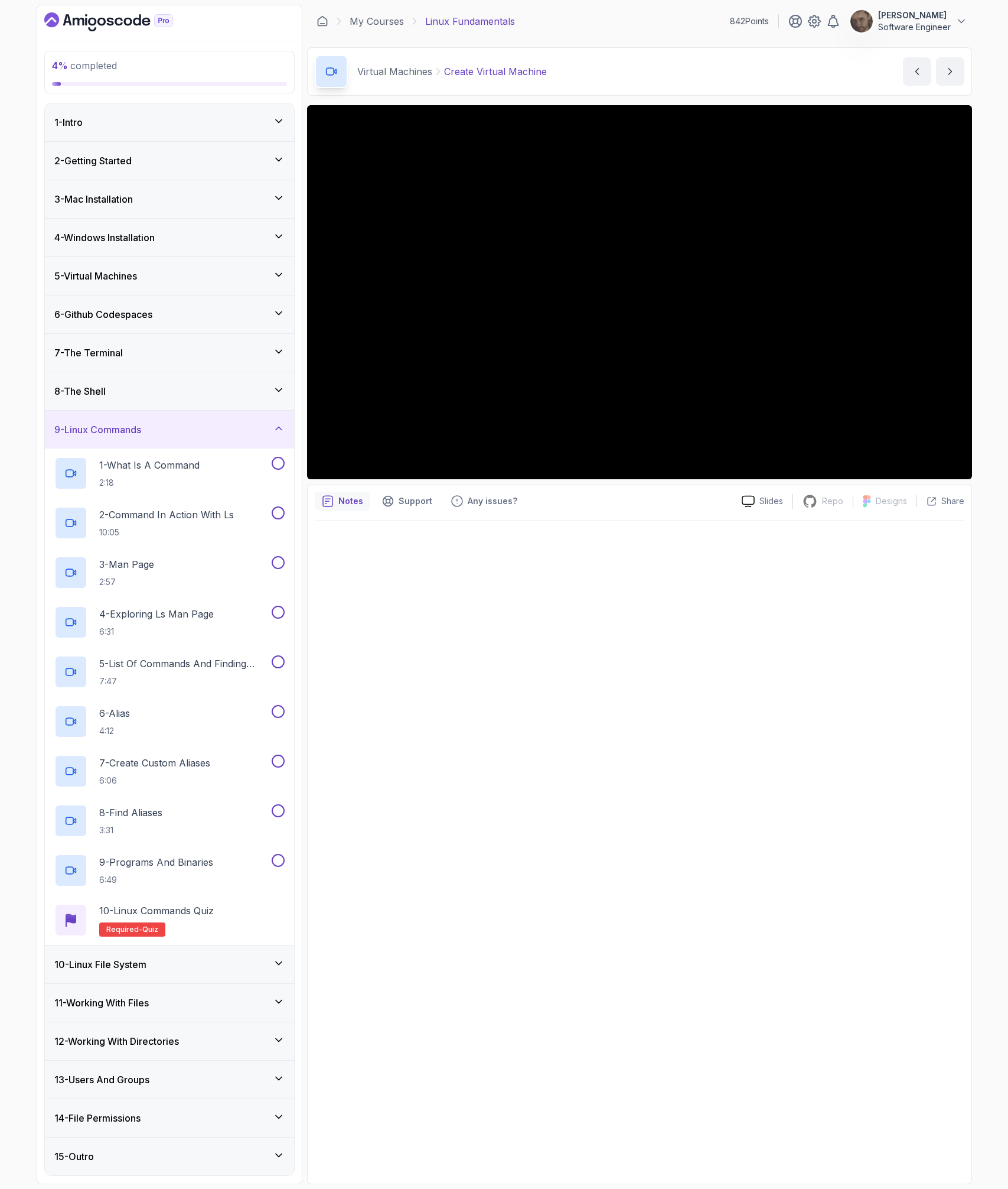
click at [184, 963] on div "10 - Linux File System" at bounding box center [169, 964] width 230 height 14
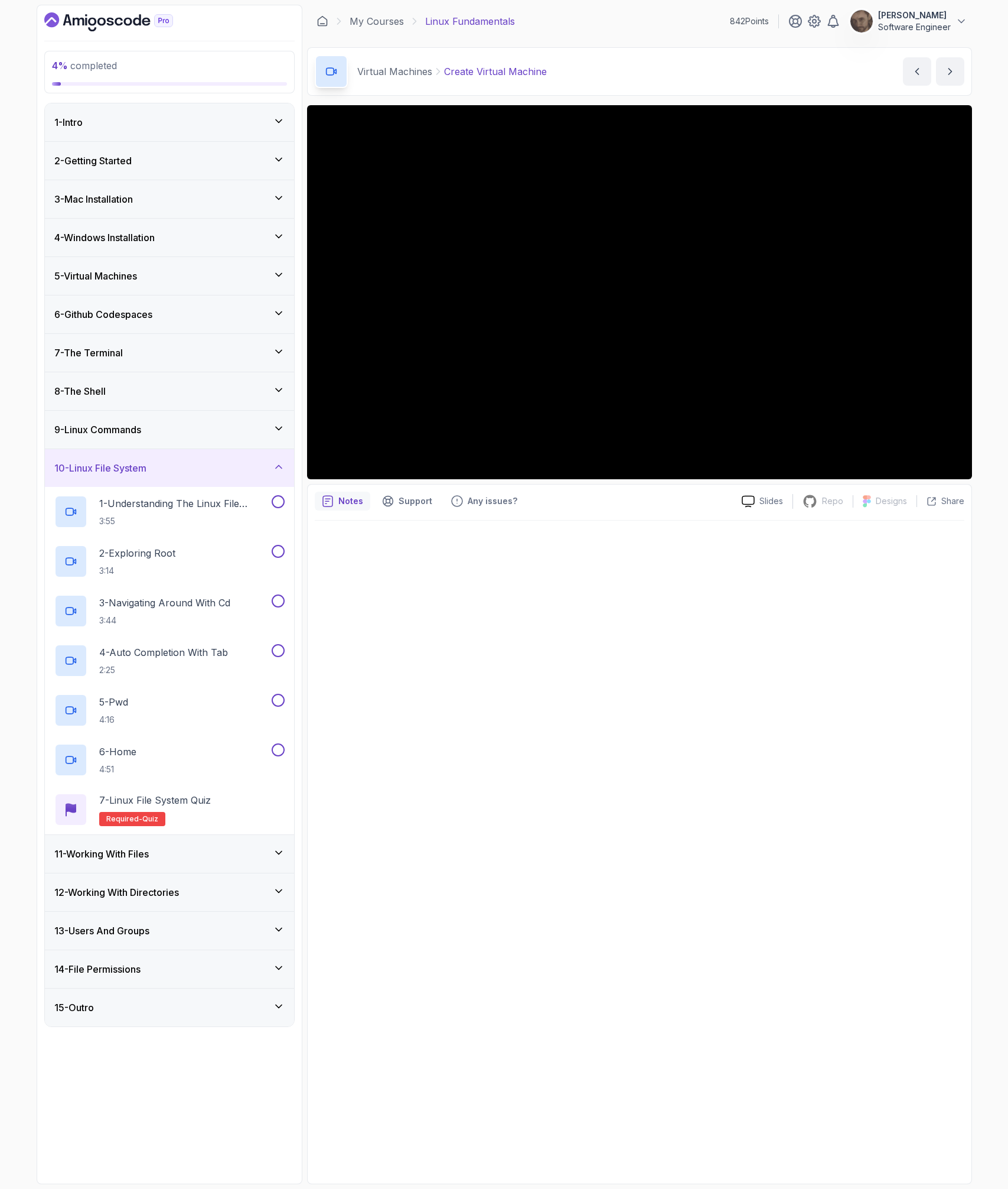
click at [163, 862] on div "11 - Working With Files" at bounding box center [169, 854] width 250 height 38
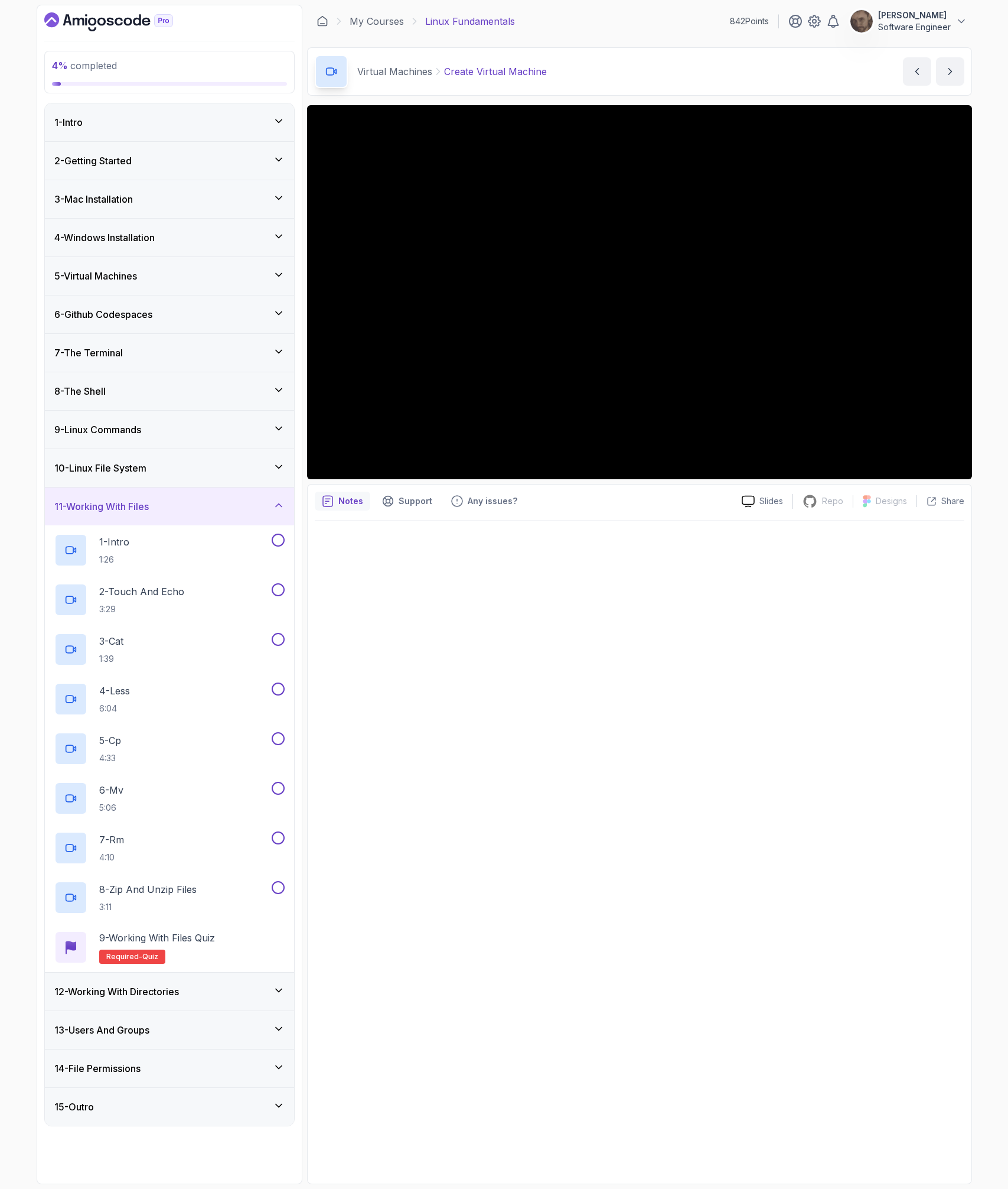
click at [166, 991] on h3 "12 - Working With Directories" at bounding box center [117, 991] width 125 height 14
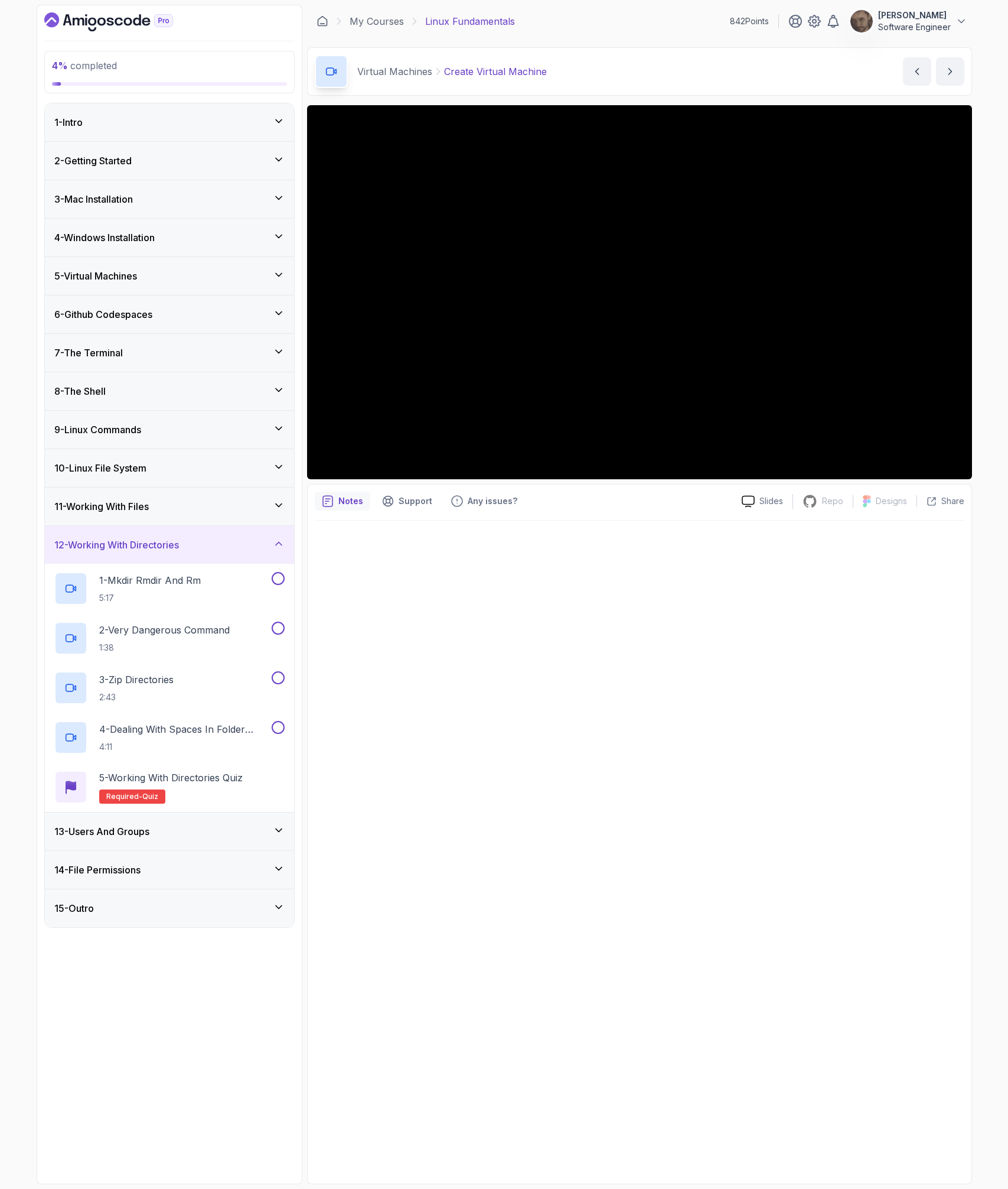
click at [648, 868] on div at bounding box center [640, 849] width 650 height 656
